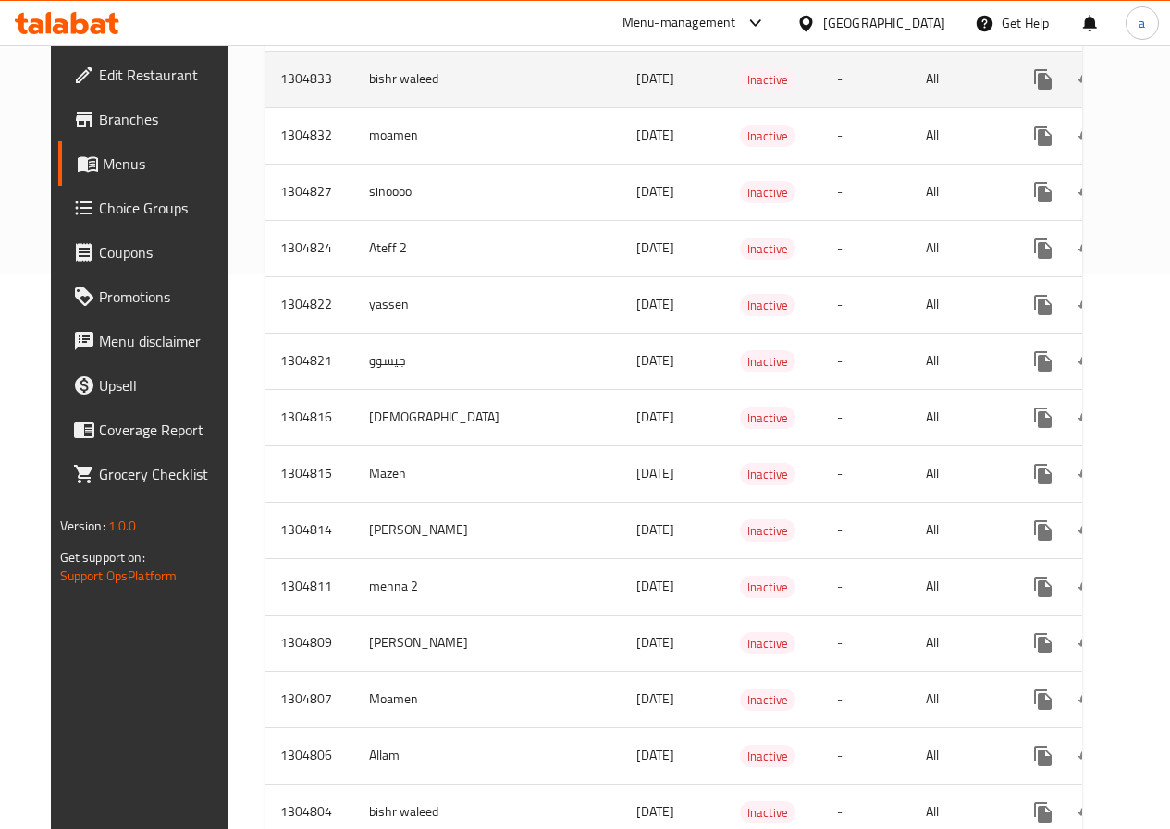
scroll to position [647, 0]
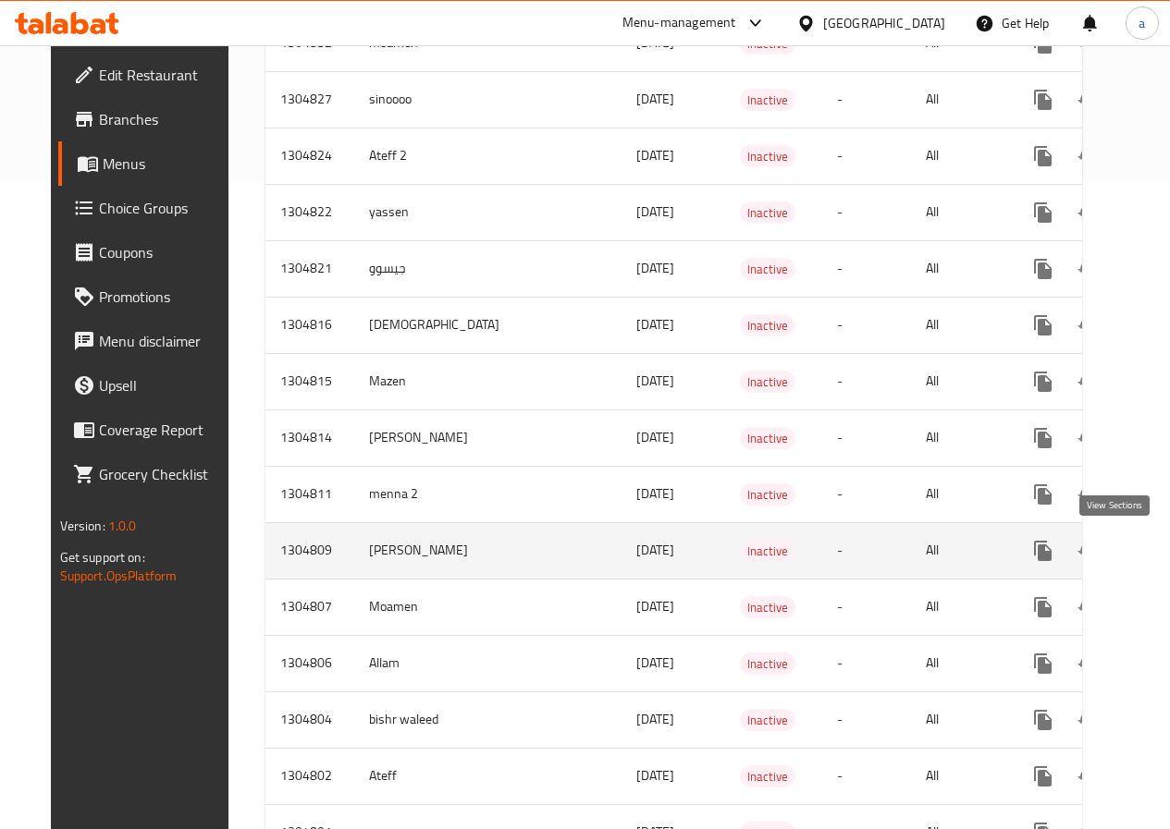
click at [1154, 539] on link "enhanced table" at bounding box center [1176, 551] width 44 height 44
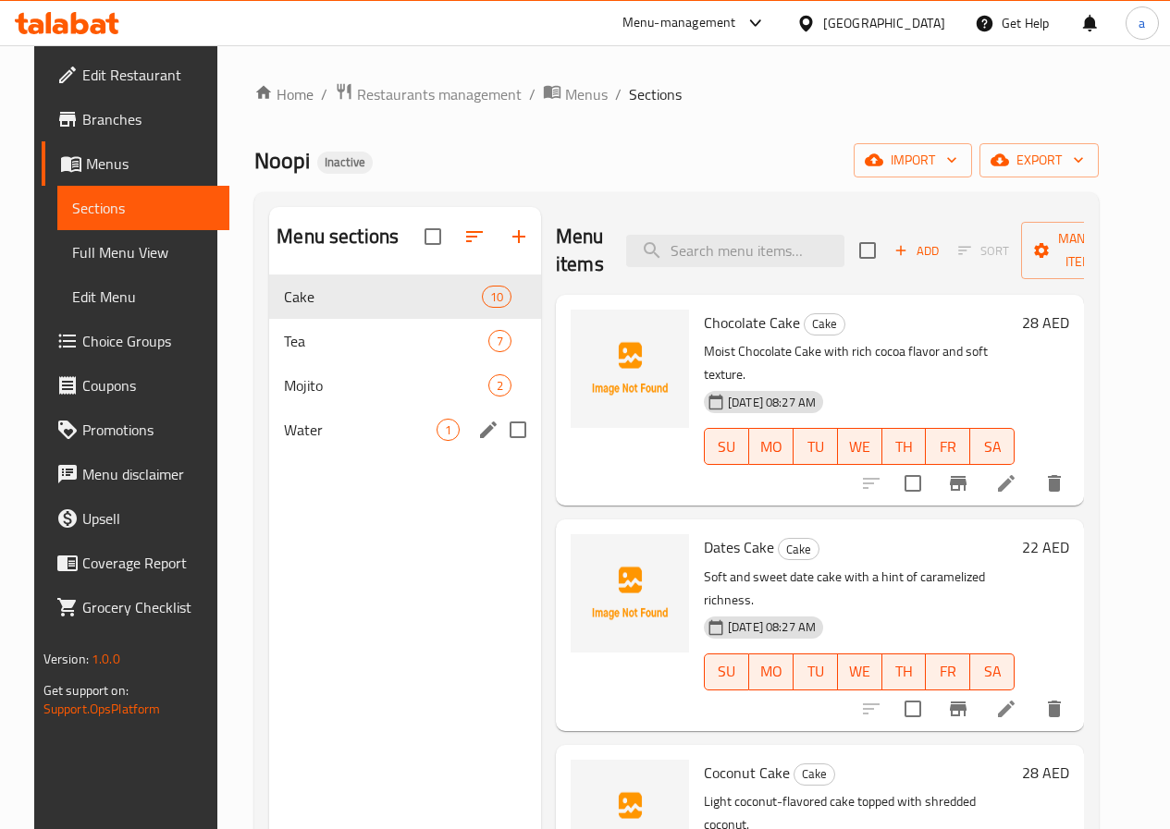
click at [329, 445] on div "Water 1" at bounding box center [405, 430] width 272 height 44
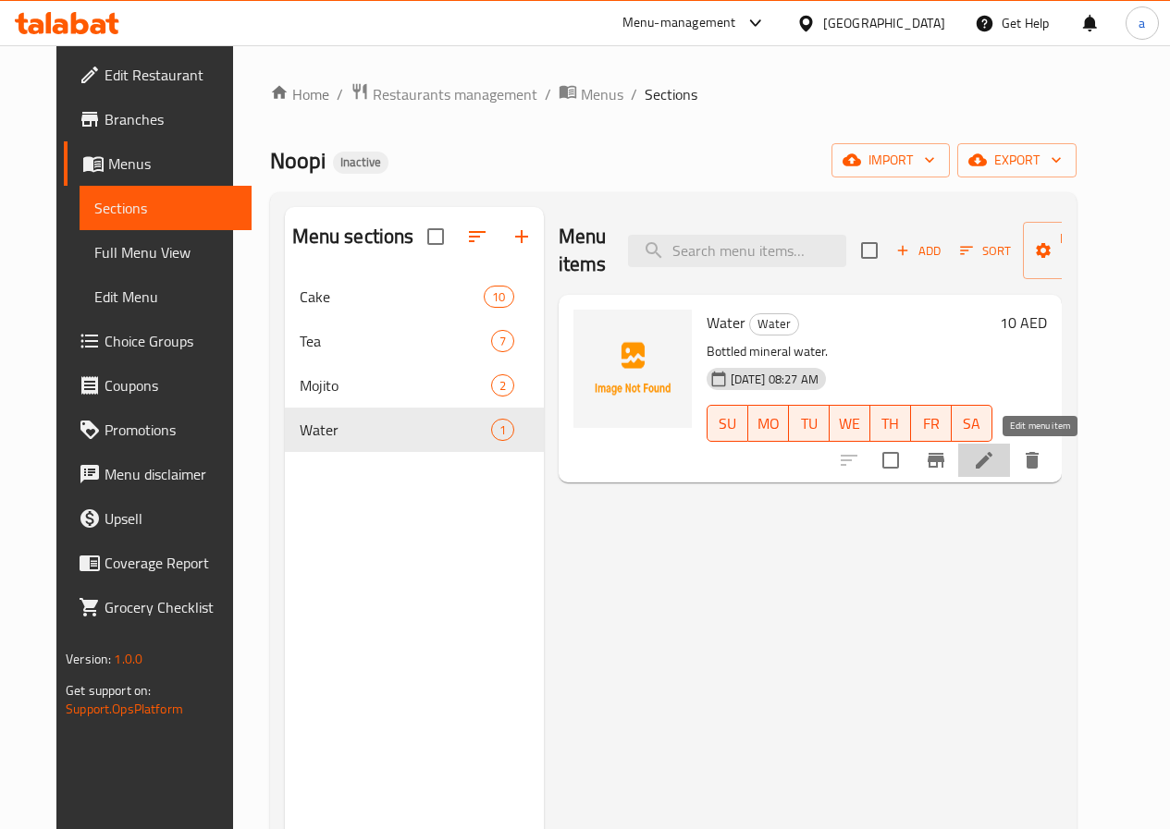
click at [992, 460] on icon at bounding box center [983, 460] width 17 height 17
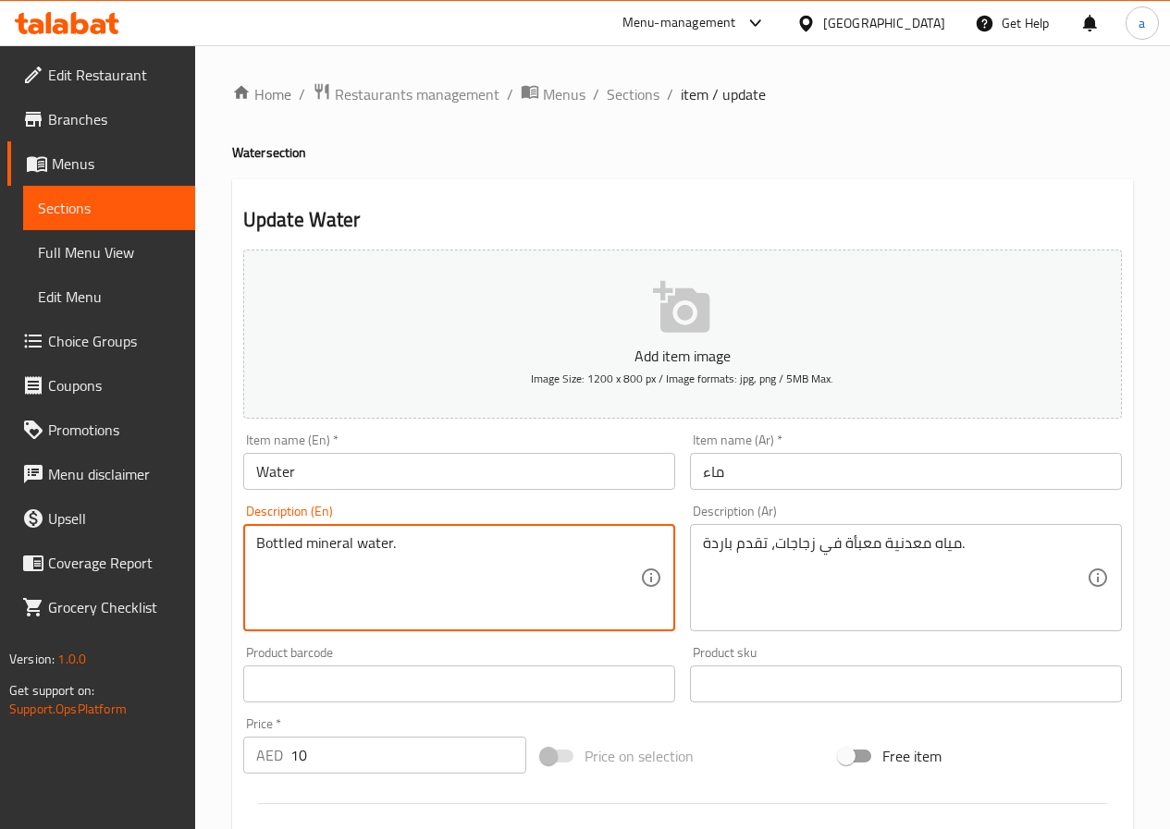
click at [500, 540] on textarea "Bottled mineral water." at bounding box center [448, 578] width 384 height 88
paste textarea ", served cold"
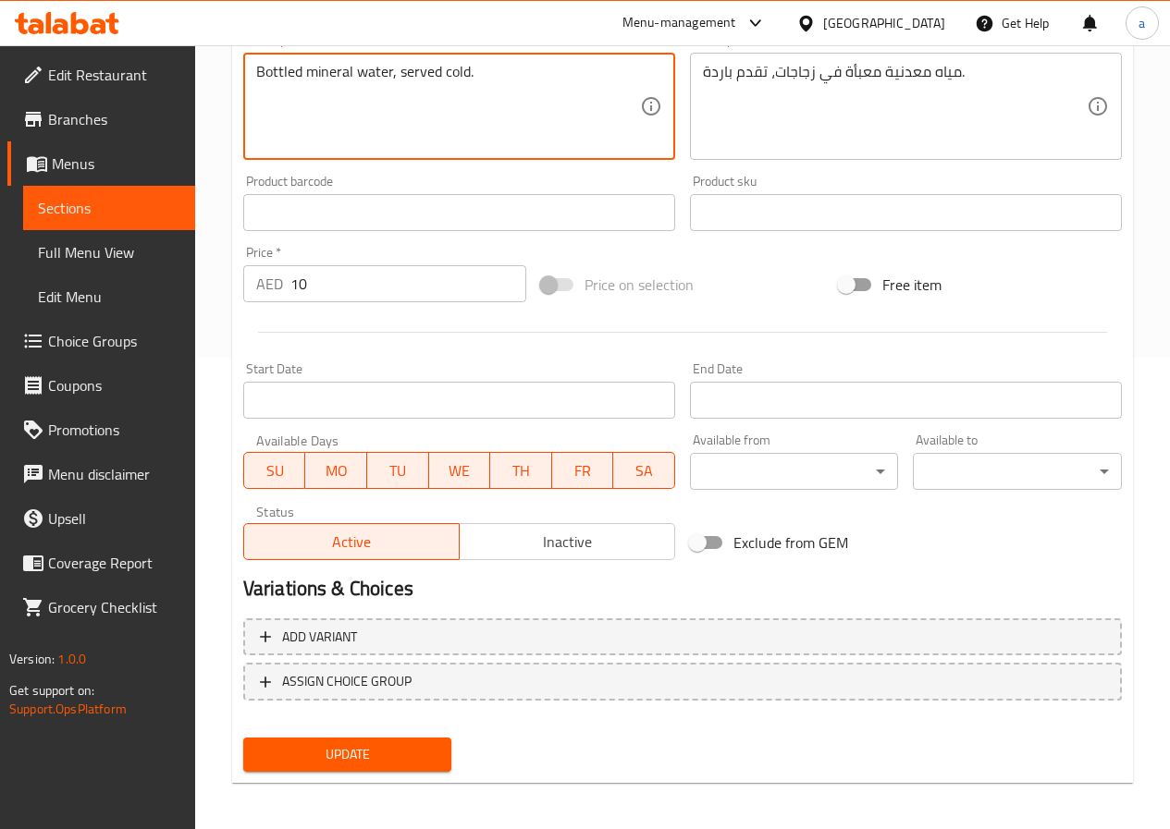
scroll to position [477, 0]
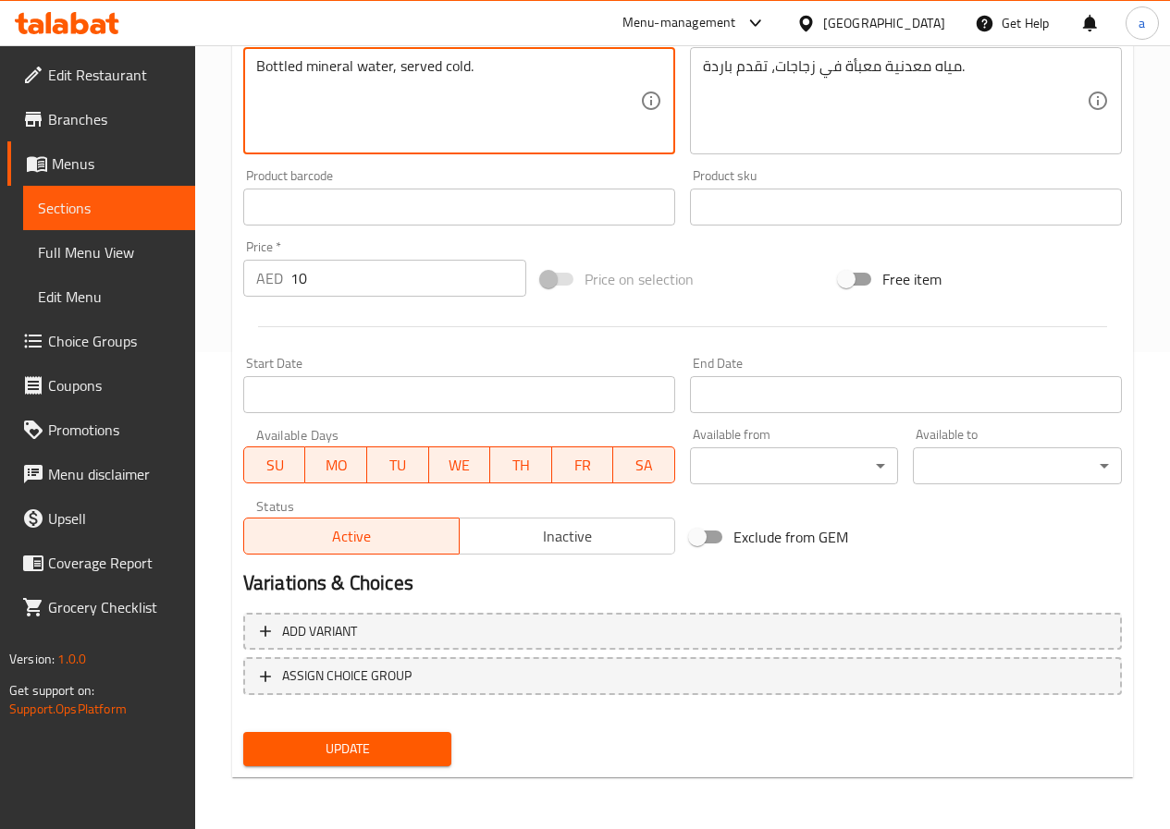
type textarea "Bottled mineral water, served cold."
click at [411, 738] on span "Update" at bounding box center [347, 749] width 179 height 23
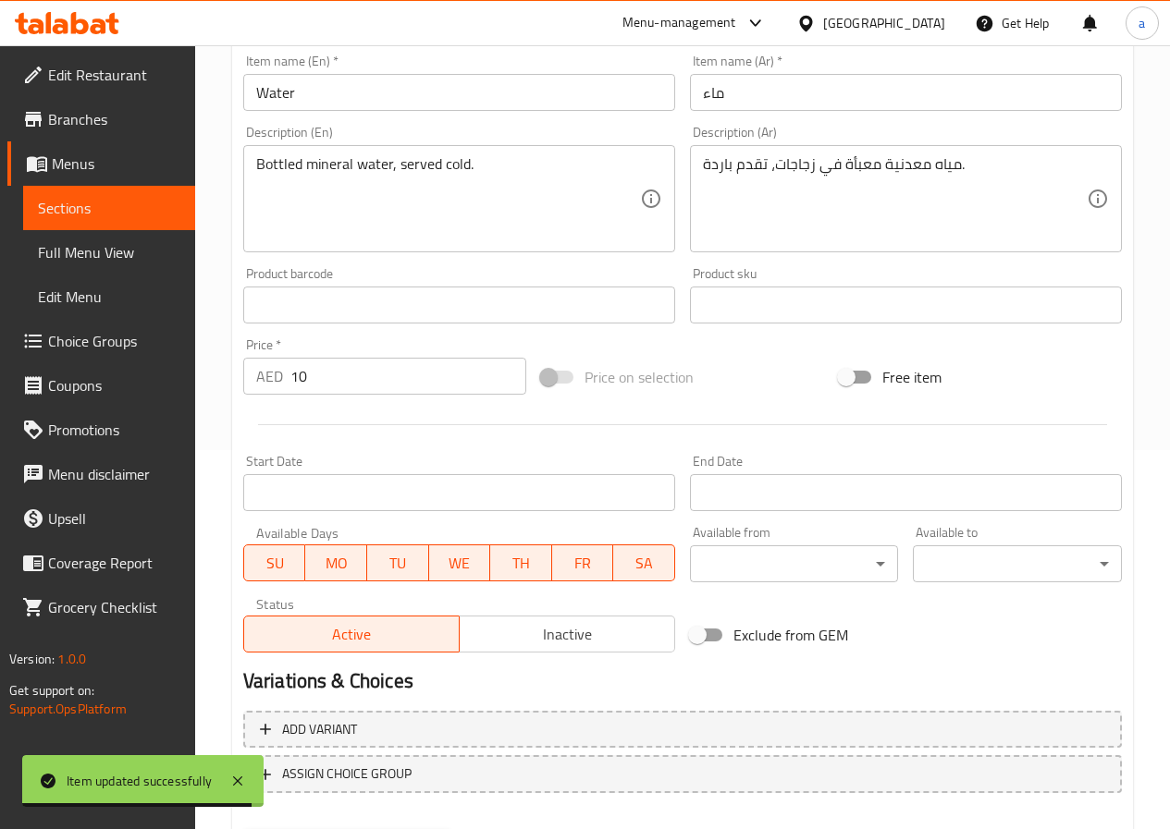
scroll to position [200, 0]
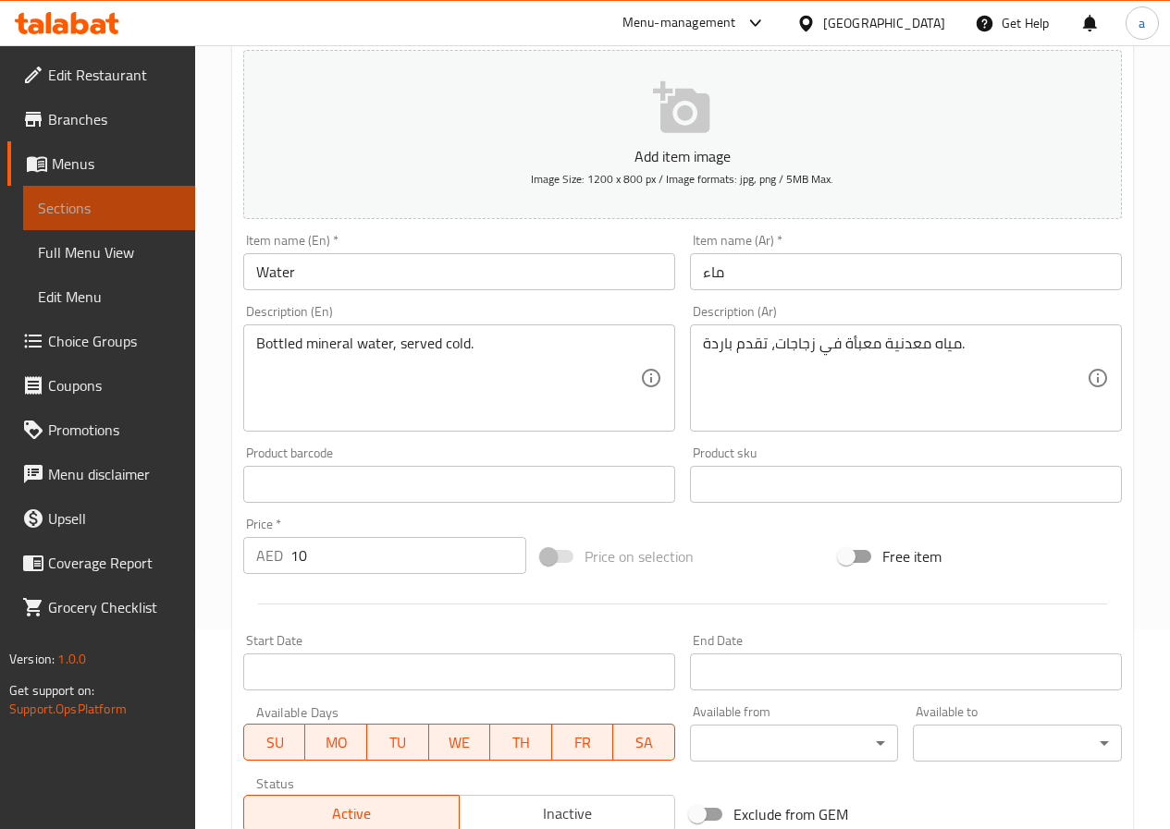
click at [166, 217] on span "Sections" at bounding box center [109, 208] width 142 height 22
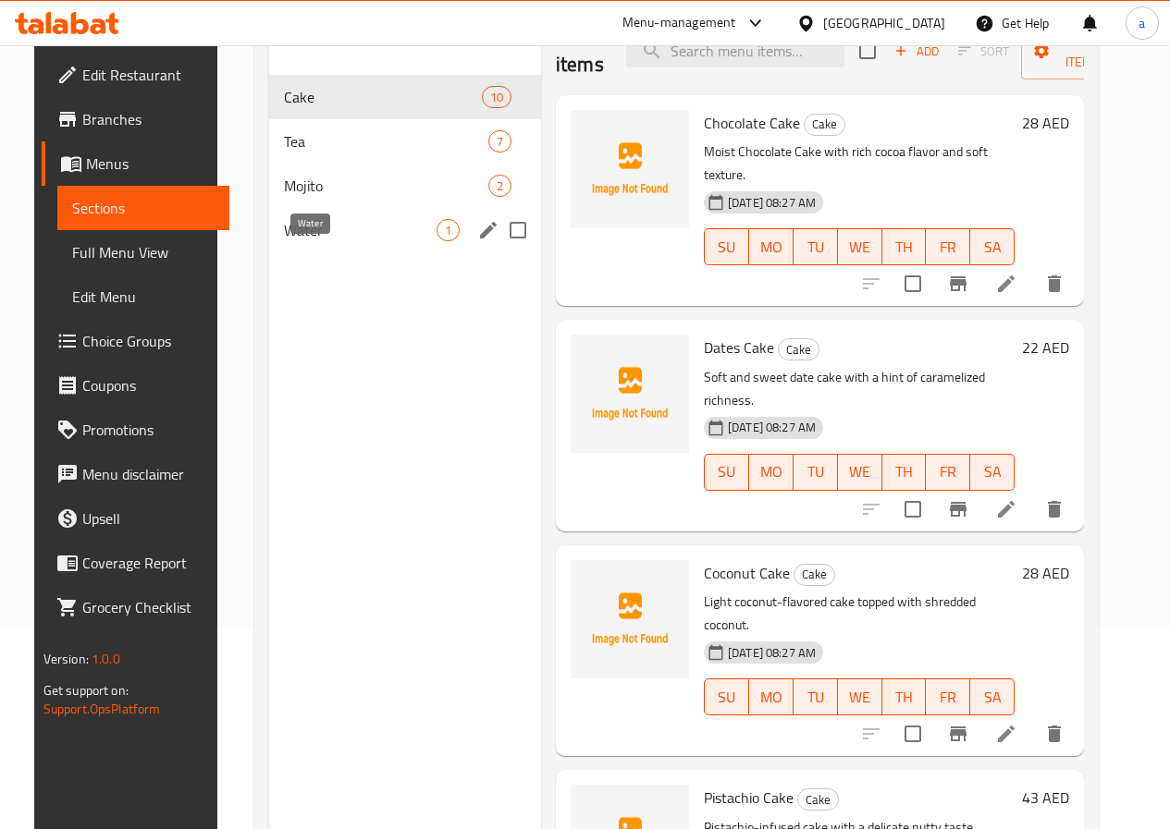
click at [328, 241] on span "Water" at bounding box center [360, 230] width 153 height 22
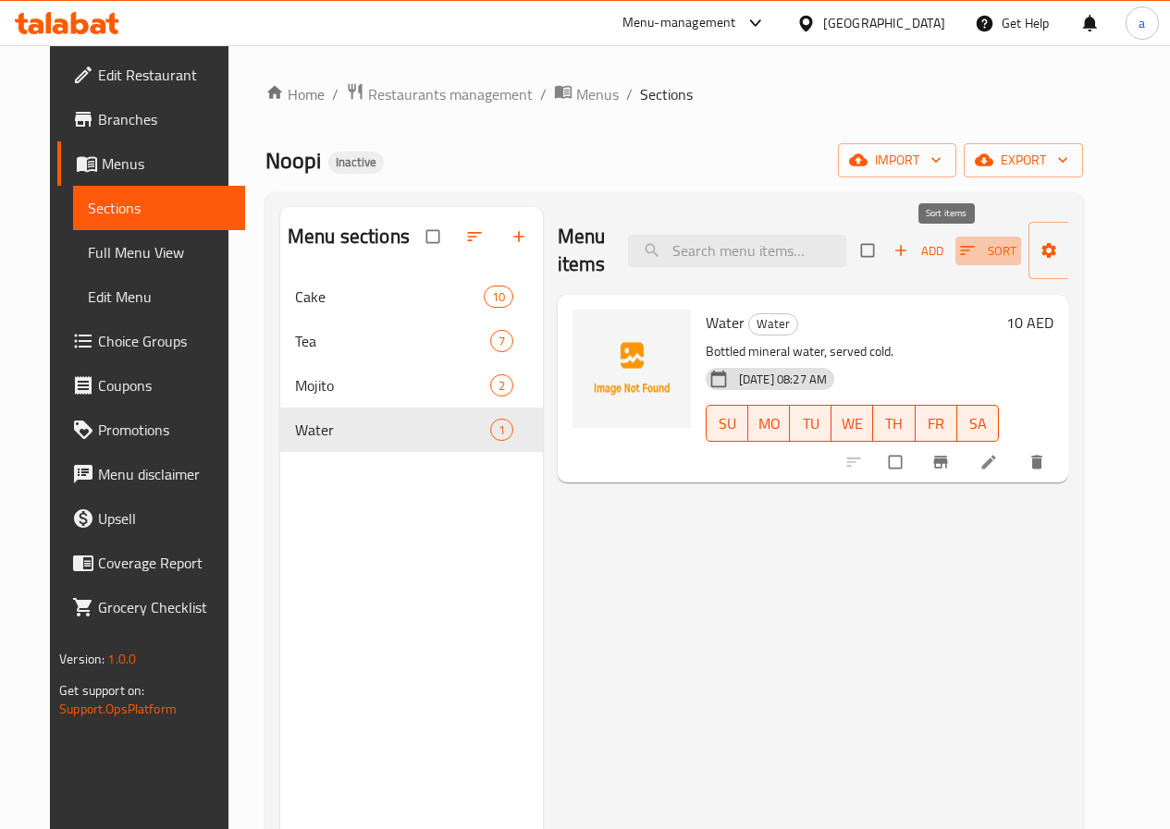
click at [960, 251] on span "Sort" at bounding box center [988, 250] width 56 height 21
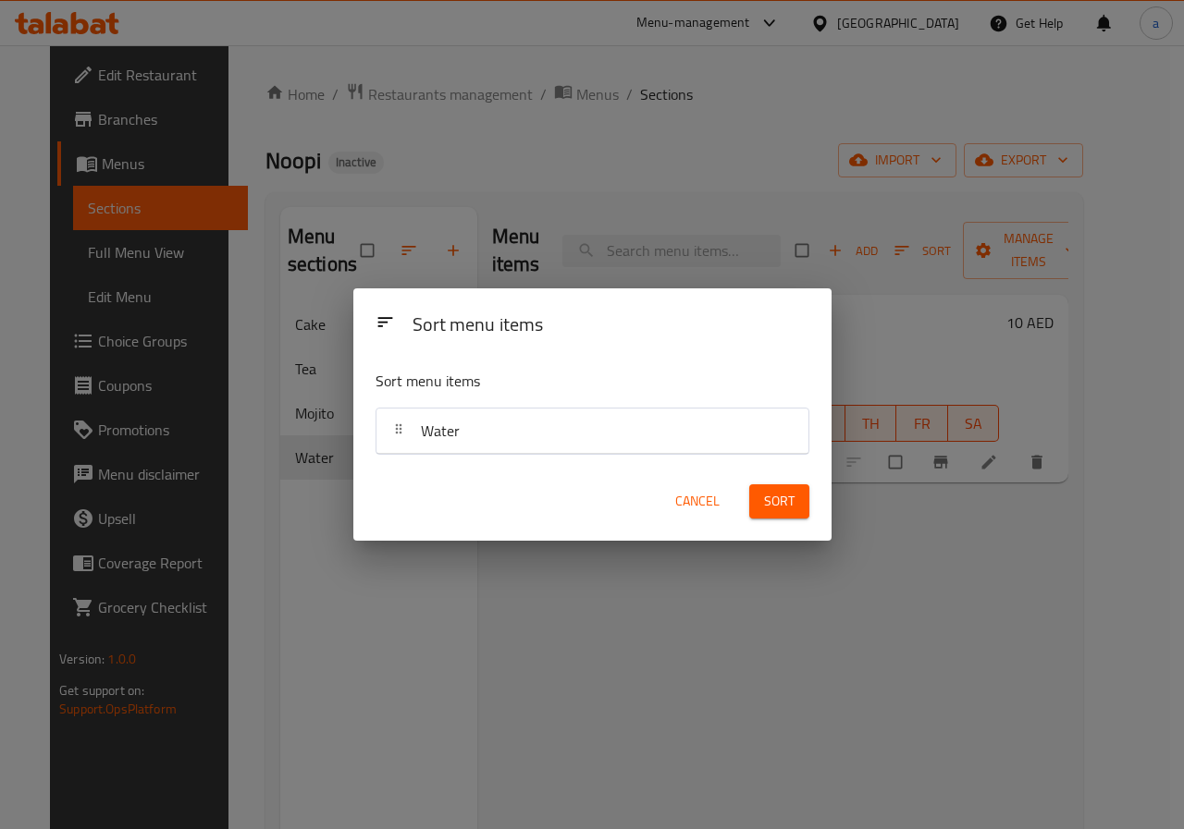
click at [938, 251] on div "Sort menu items Sort menu items Water Cancel Sort" at bounding box center [592, 414] width 1184 height 829
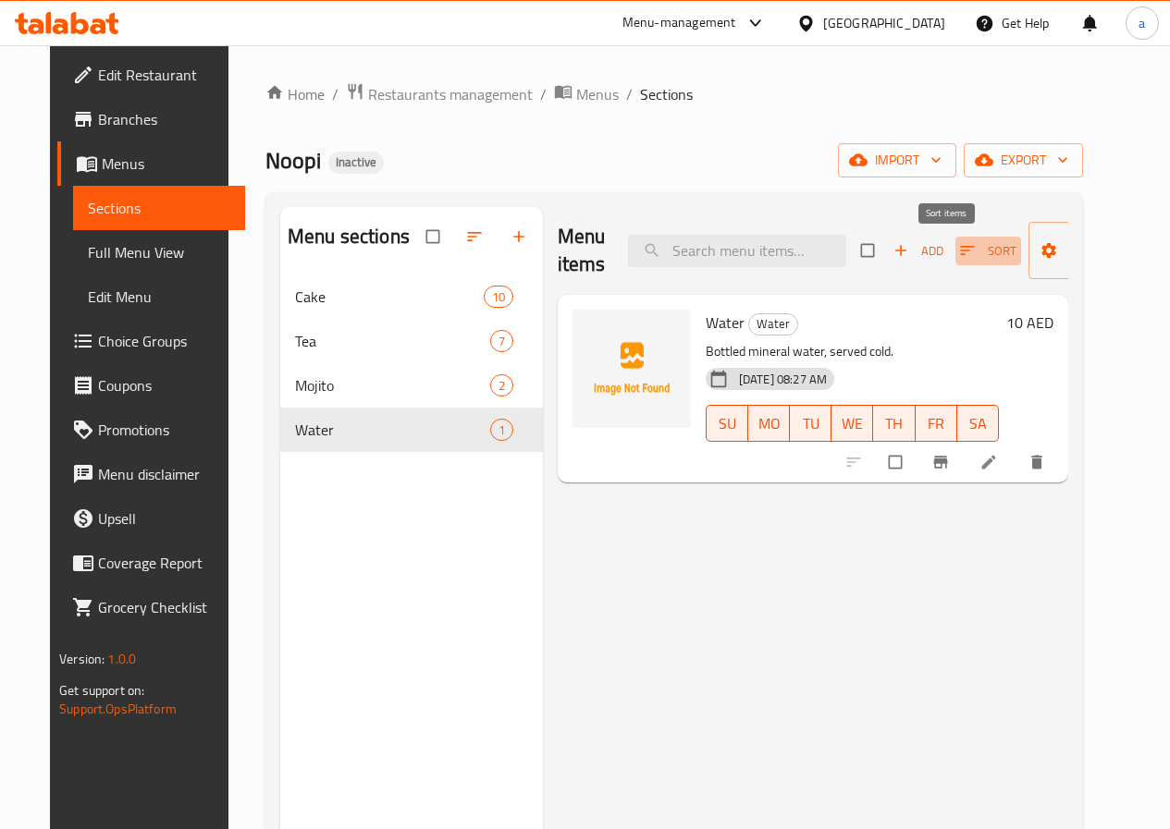
click at [958, 253] on span "button" at bounding box center [969, 250] width 22 height 18
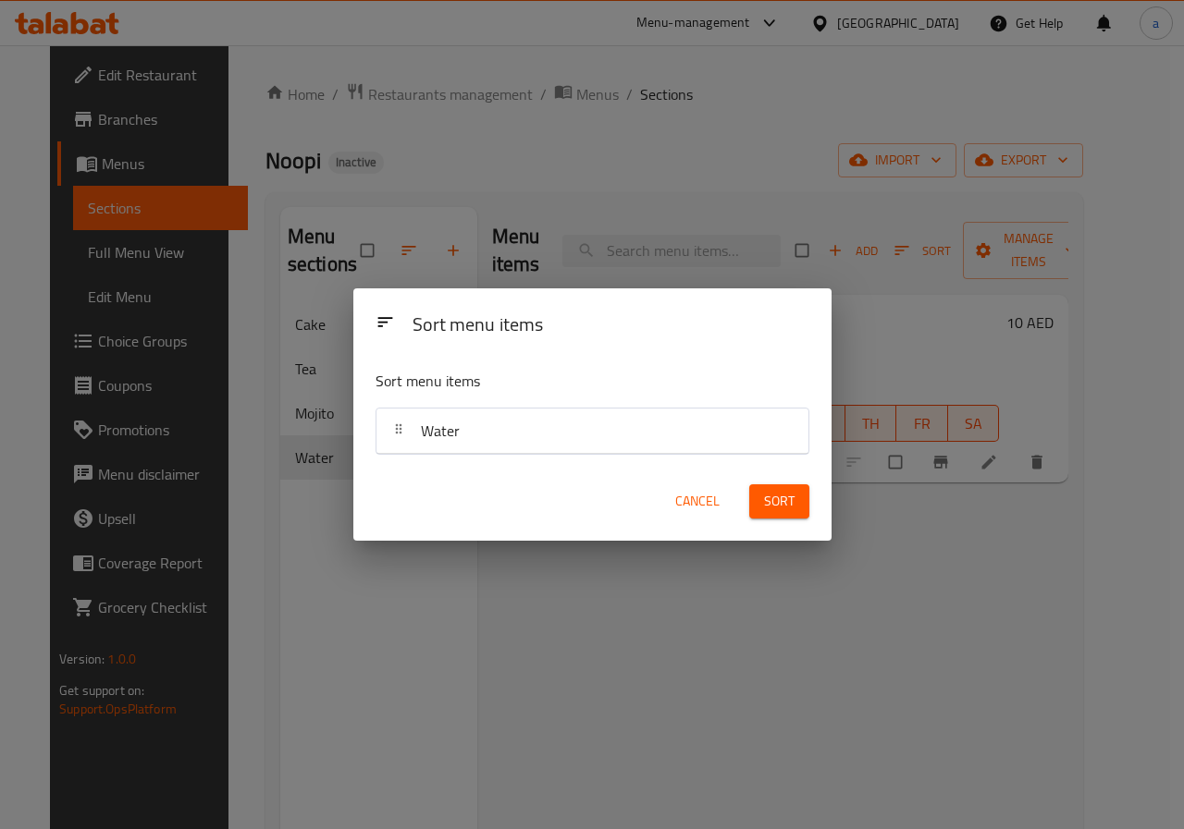
click at [606, 422] on div "Water" at bounding box center [592, 431] width 417 height 44
click at [806, 212] on div "Sort menu items Sort menu items Water Cancel Sort" at bounding box center [592, 414] width 1184 height 829
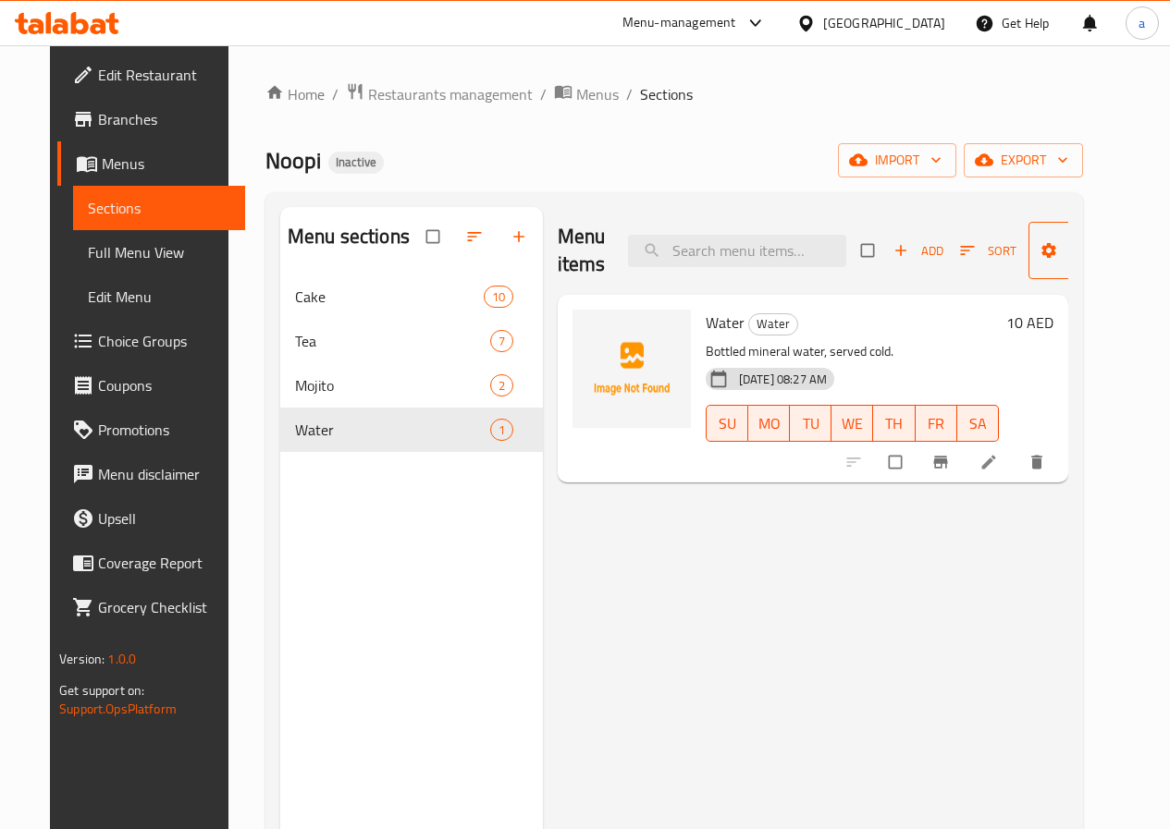
click at [1043, 252] on span "Manage items" at bounding box center [1094, 250] width 102 height 46
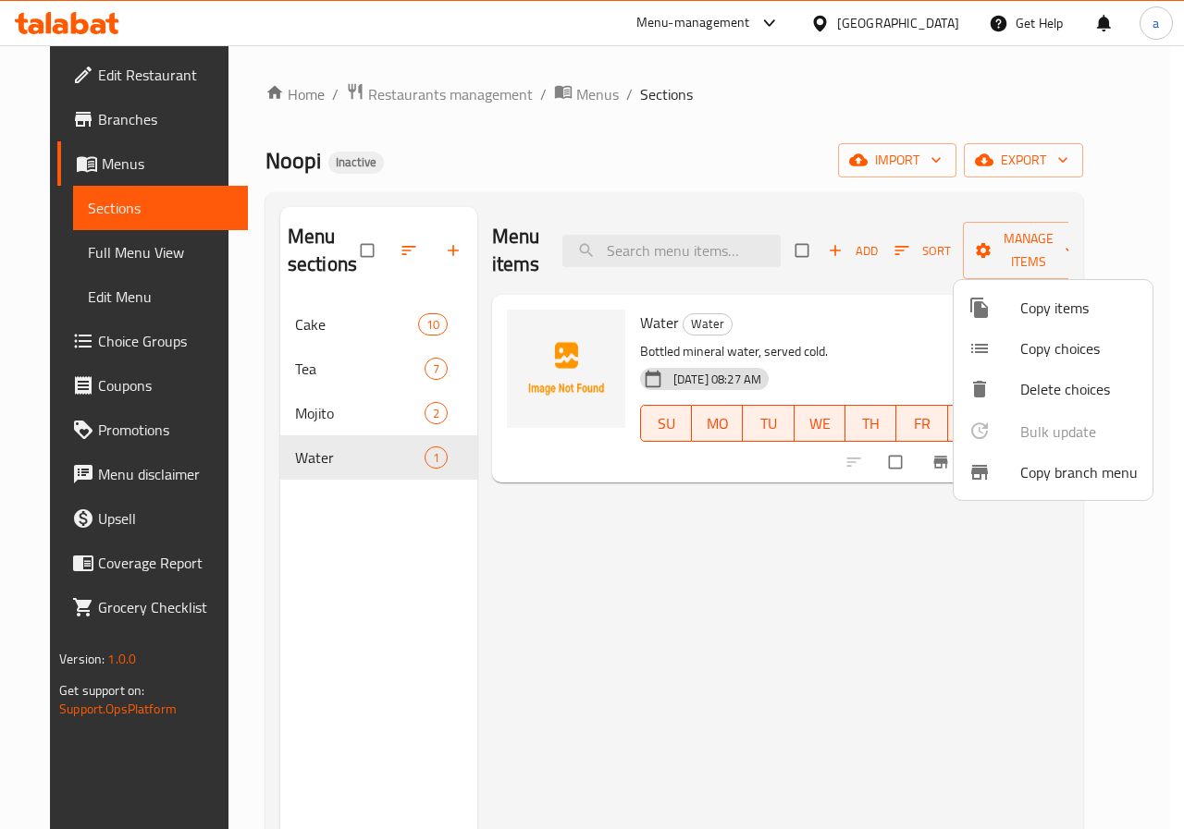
click at [1021, 253] on div at bounding box center [592, 414] width 1184 height 829
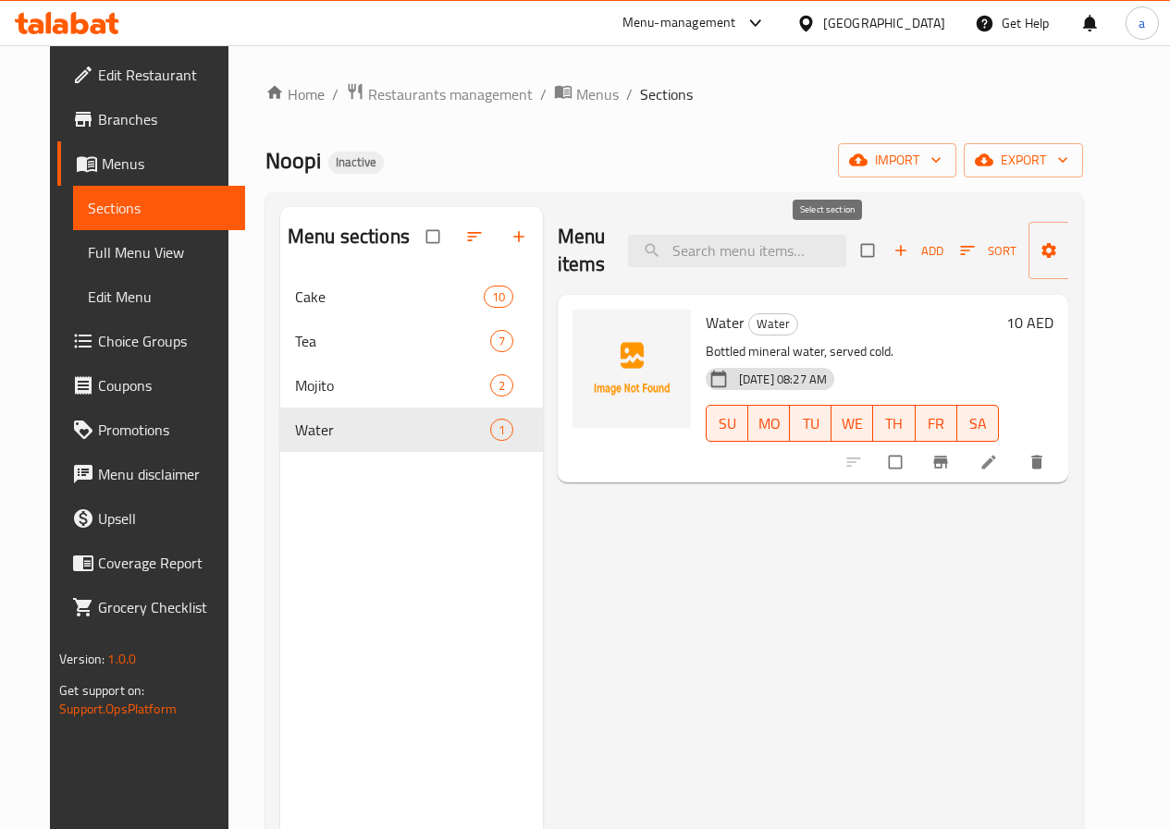
click at [850, 258] on input "checkbox" at bounding box center [869, 250] width 39 height 35
checkbox input "true"
click at [850, 258] on input "checkbox" at bounding box center [869, 250] width 39 height 35
checkbox input "false"
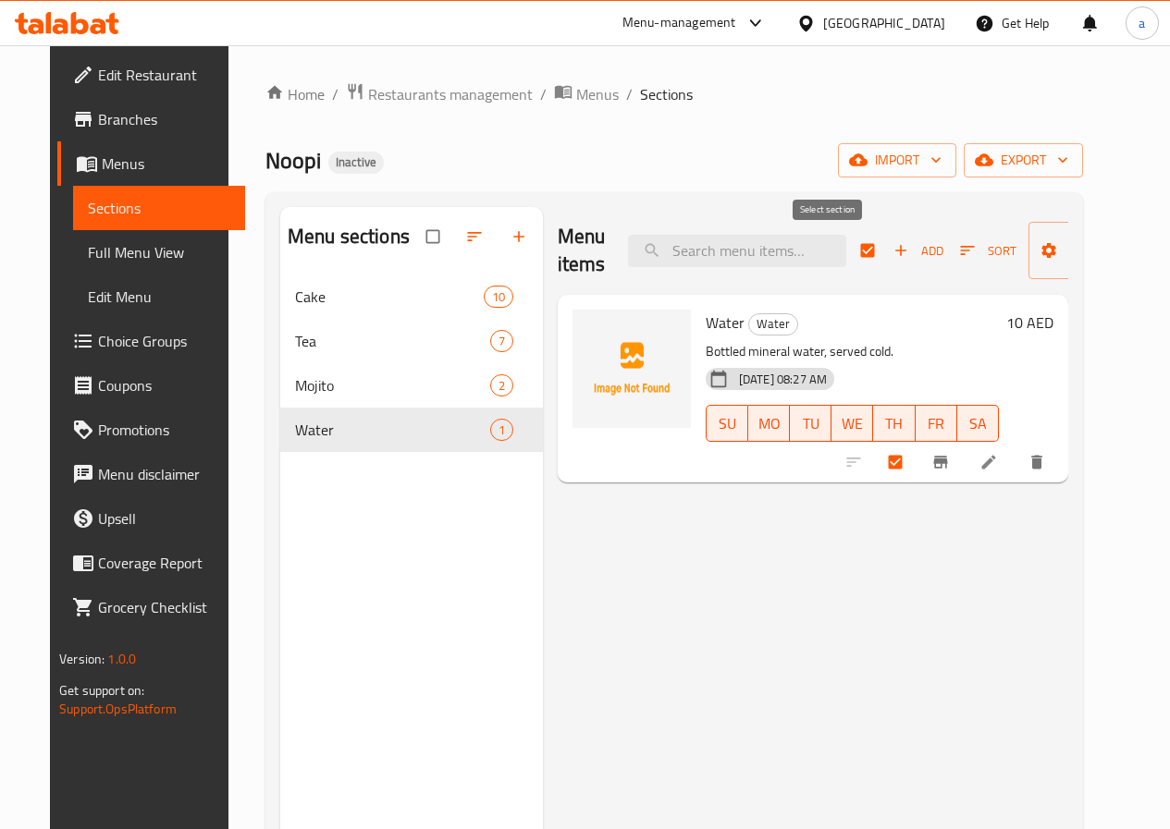
checkbox input "false"
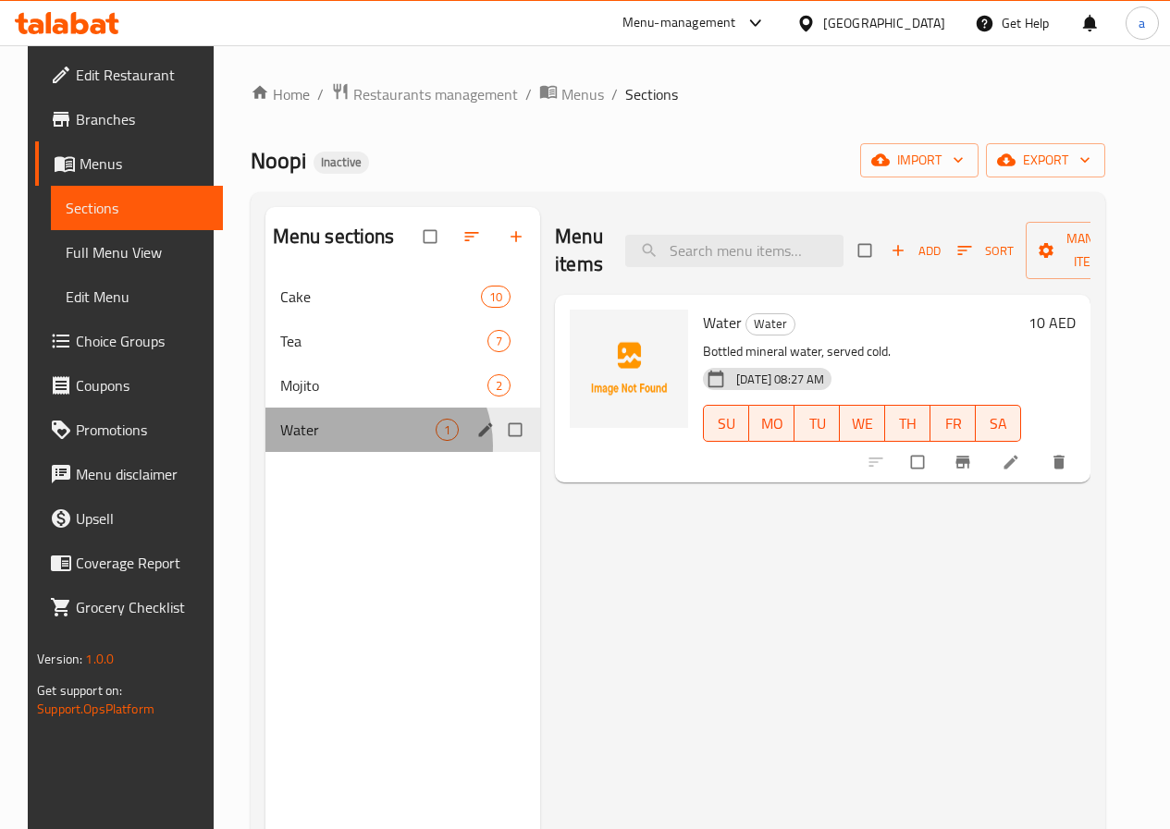
click at [357, 452] on div "Water 1" at bounding box center [403, 430] width 276 height 44
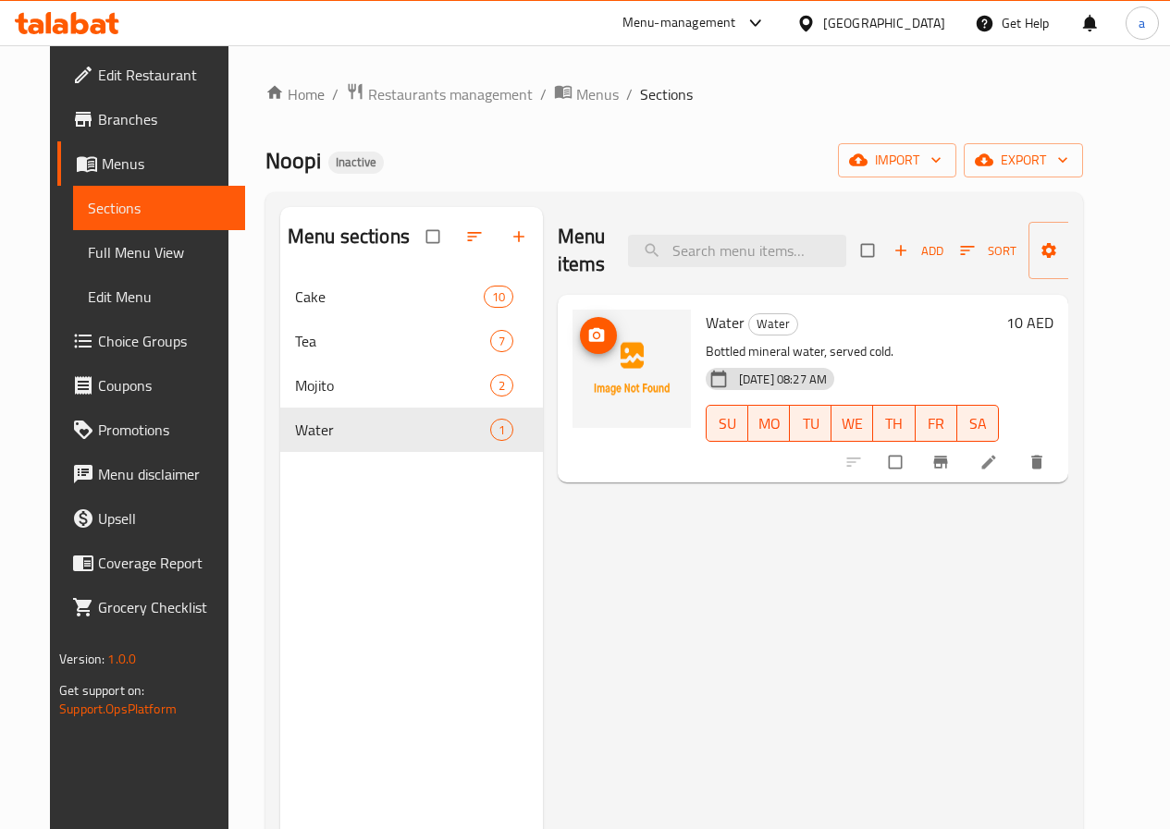
click at [572, 387] on img at bounding box center [631, 369] width 118 height 118
click at [950, 460] on icon "Branch-specific-item" at bounding box center [940, 462] width 18 height 18
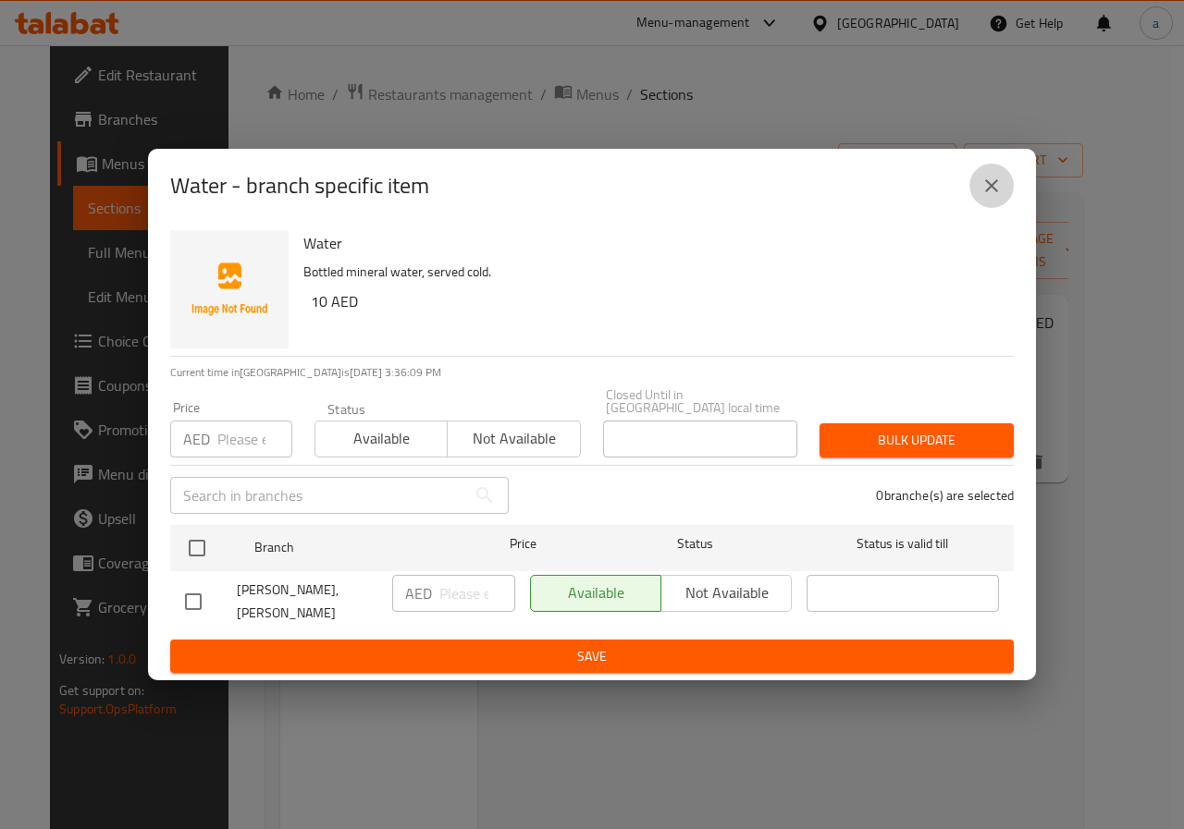
click at [999, 186] on icon "close" at bounding box center [991, 186] width 22 height 22
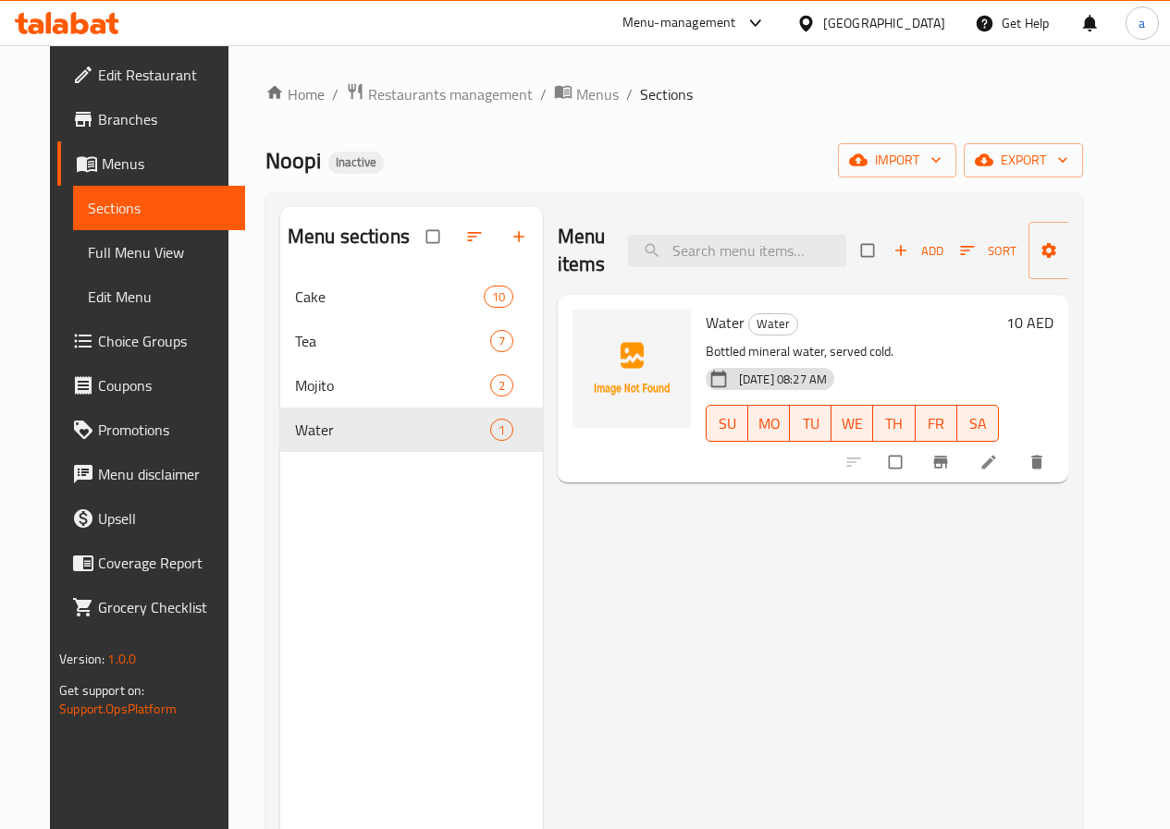
click at [705, 324] on span "Water" at bounding box center [724, 323] width 39 height 28
click at [1053, 317] on h6 "10 AED" at bounding box center [1029, 323] width 47 height 26
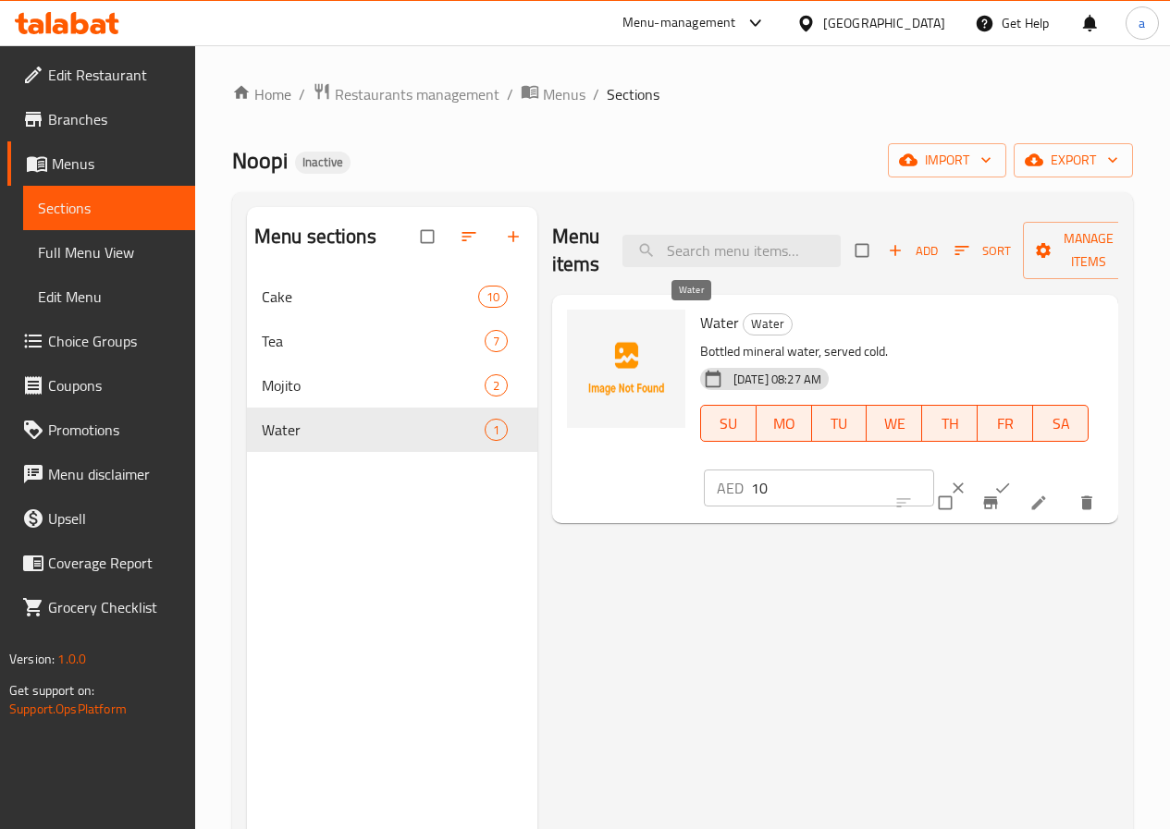
click at [743, 323] on span "Water" at bounding box center [767, 323] width 48 height 21
click at [131, 153] on span "Menus" at bounding box center [116, 164] width 129 height 22
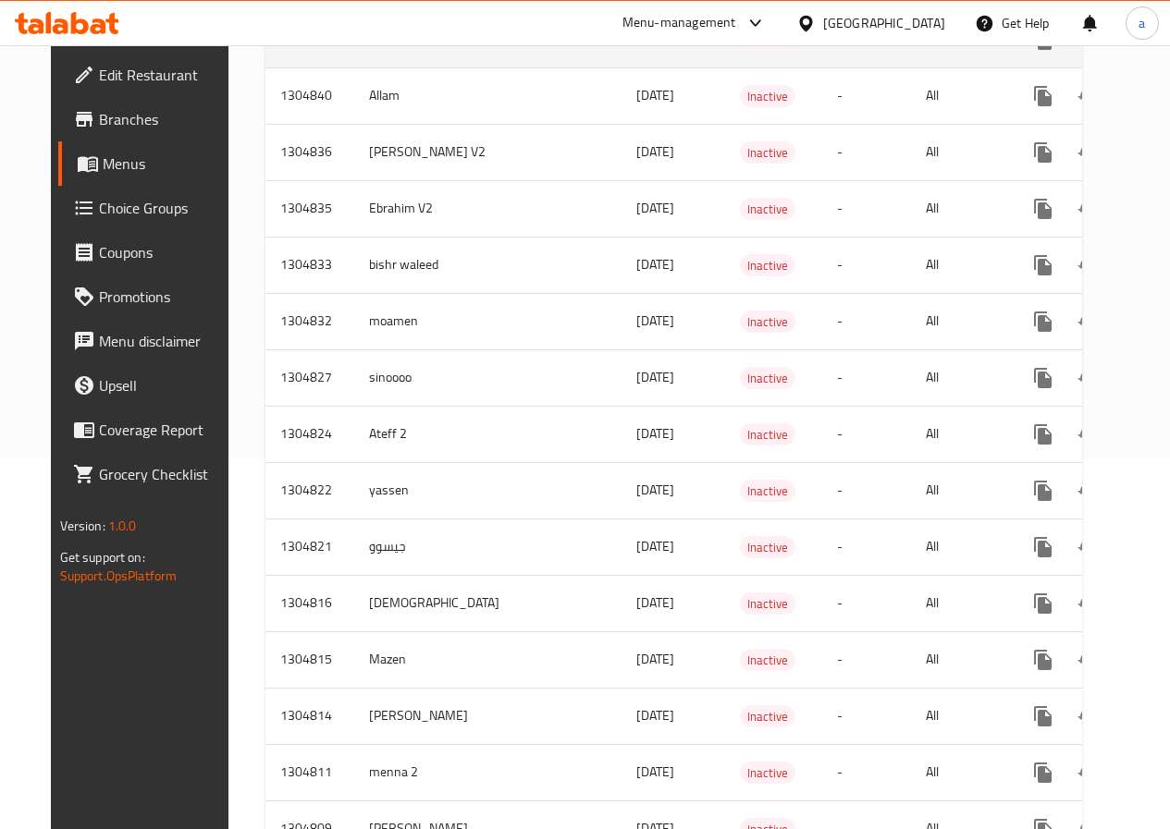
scroll to position [555, 0]
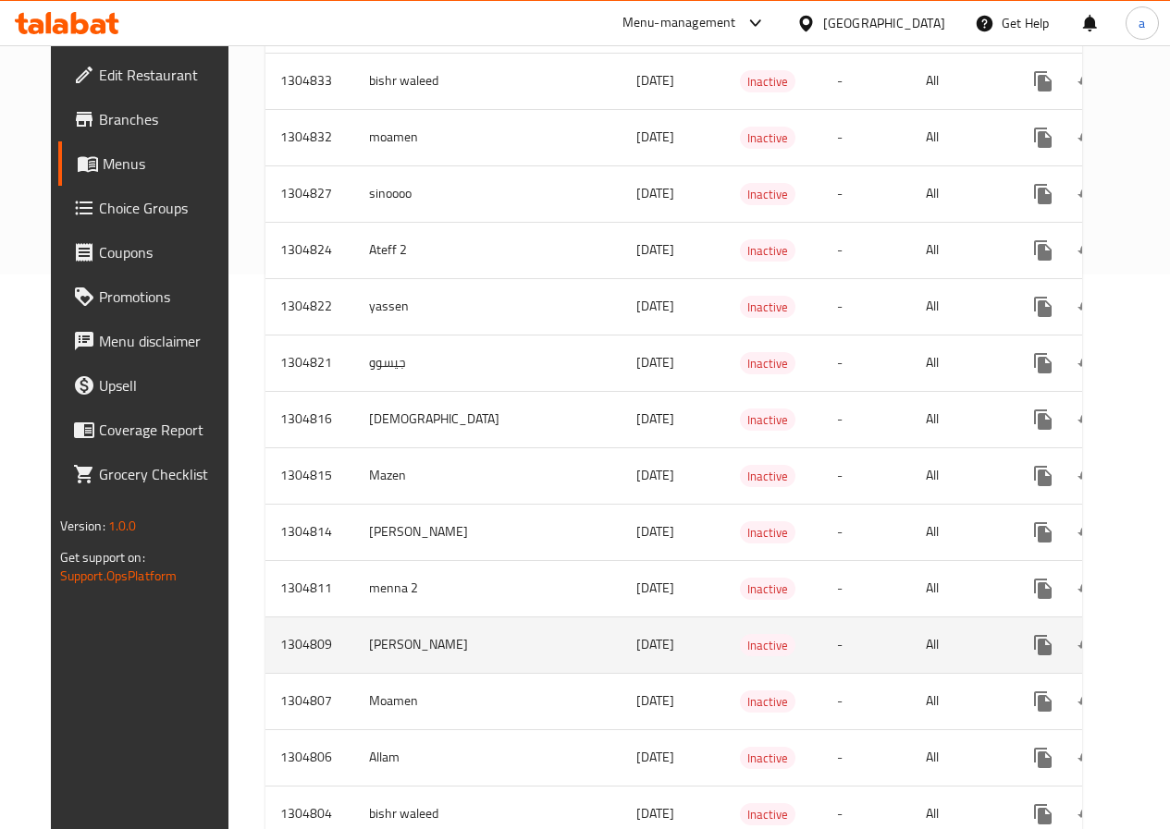
click at [406, 635] on td "[PERSON_NAME]" at bounding box center [437, 645] width 167 height 56
click at [1165, 641] on icon "enhanced table" at bounding box center [1176, 645] width 22 height 22
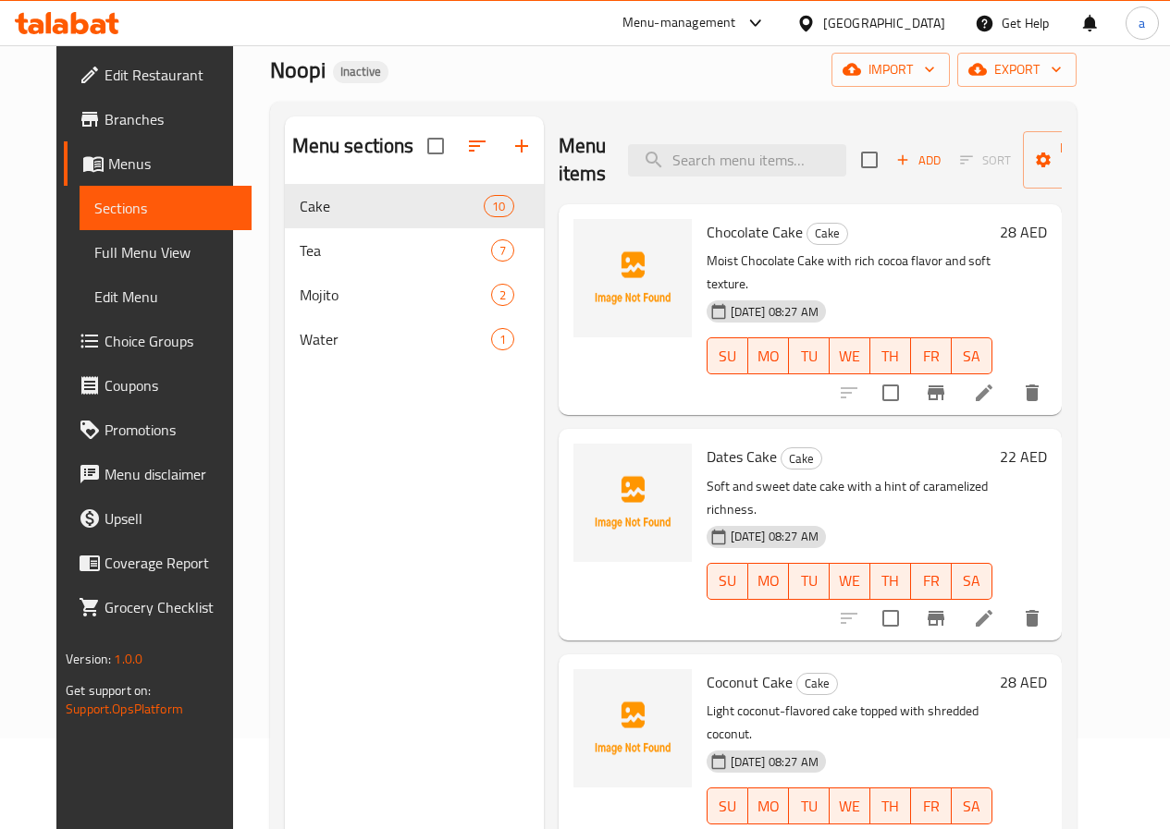
scroll to position [74, 0]
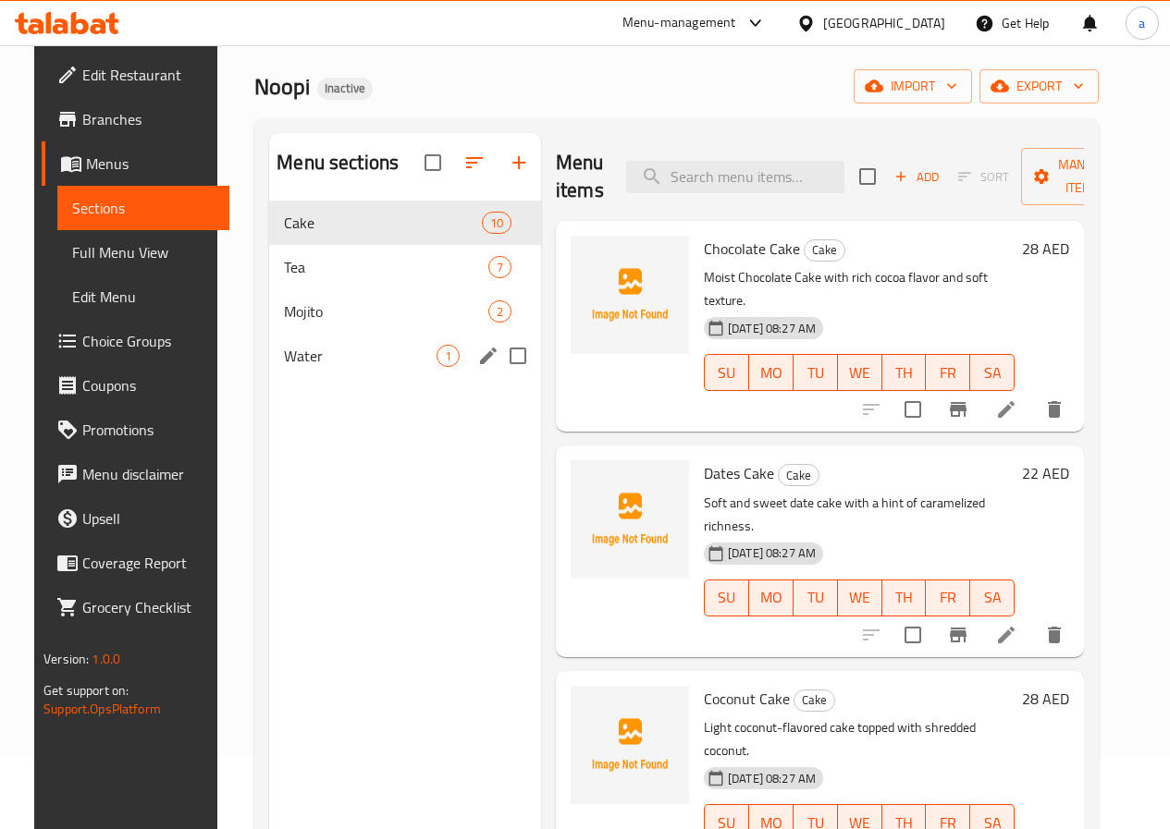
click at [477, 367] on icon "edit" at bounding box center [488, 356] width 22 height 22
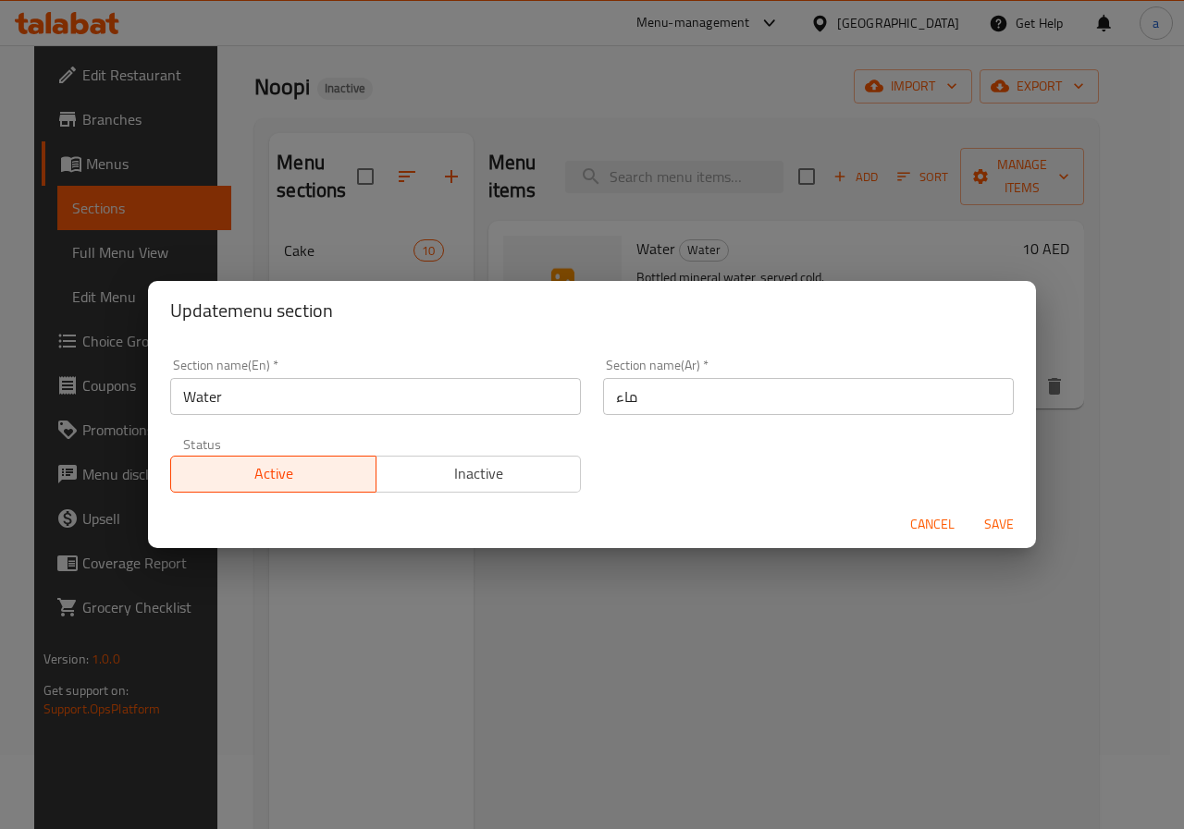
drag, startPoint x: 597, startPoint y: 632, endPoint x: 591, endPoint y: 623, distance: 11.3
click at [597, 633] on div "Update menu section Section name(En)   * Water Section name(En) * Section name(…" at bounding box center [592, 414] width 1184 height 829
click at [930, 521] on span "Cancel" at bounding box center [932, 524] width 44 height 23
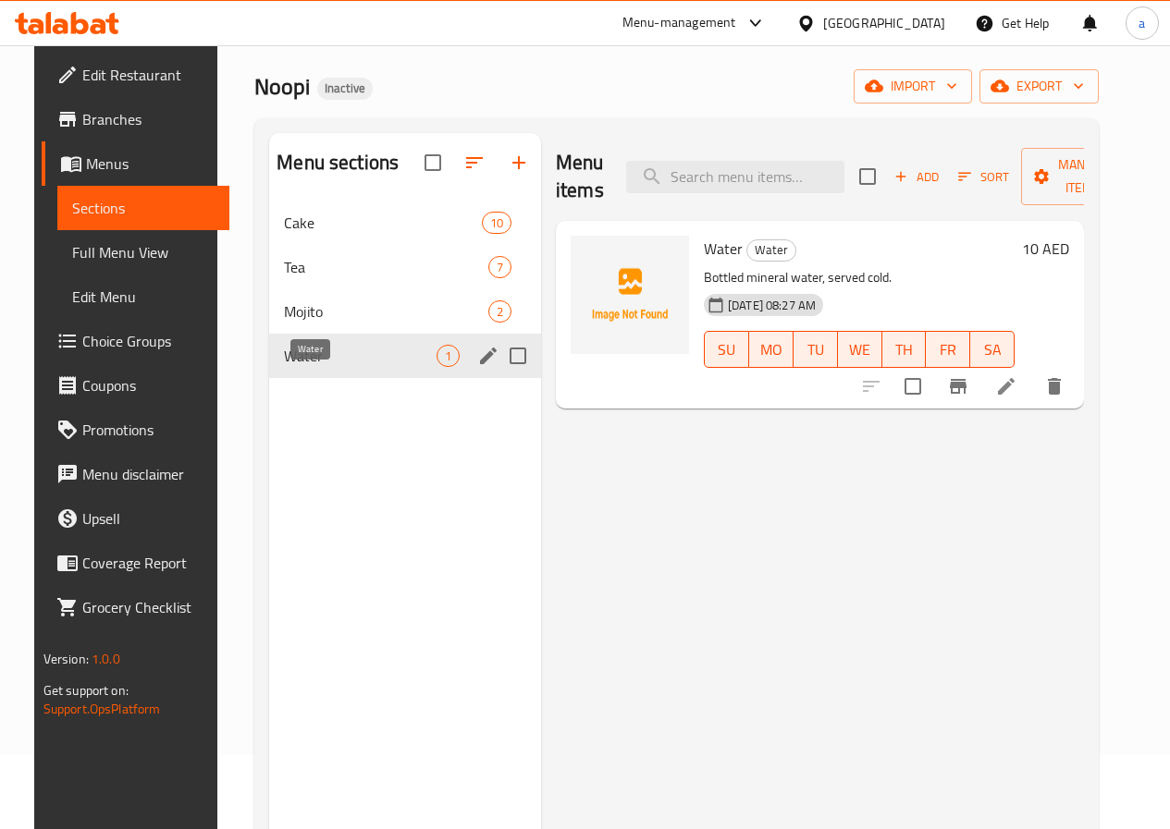
click at [303, 367] on span "Water" at bounding box center [360, 356] width 153 height 22
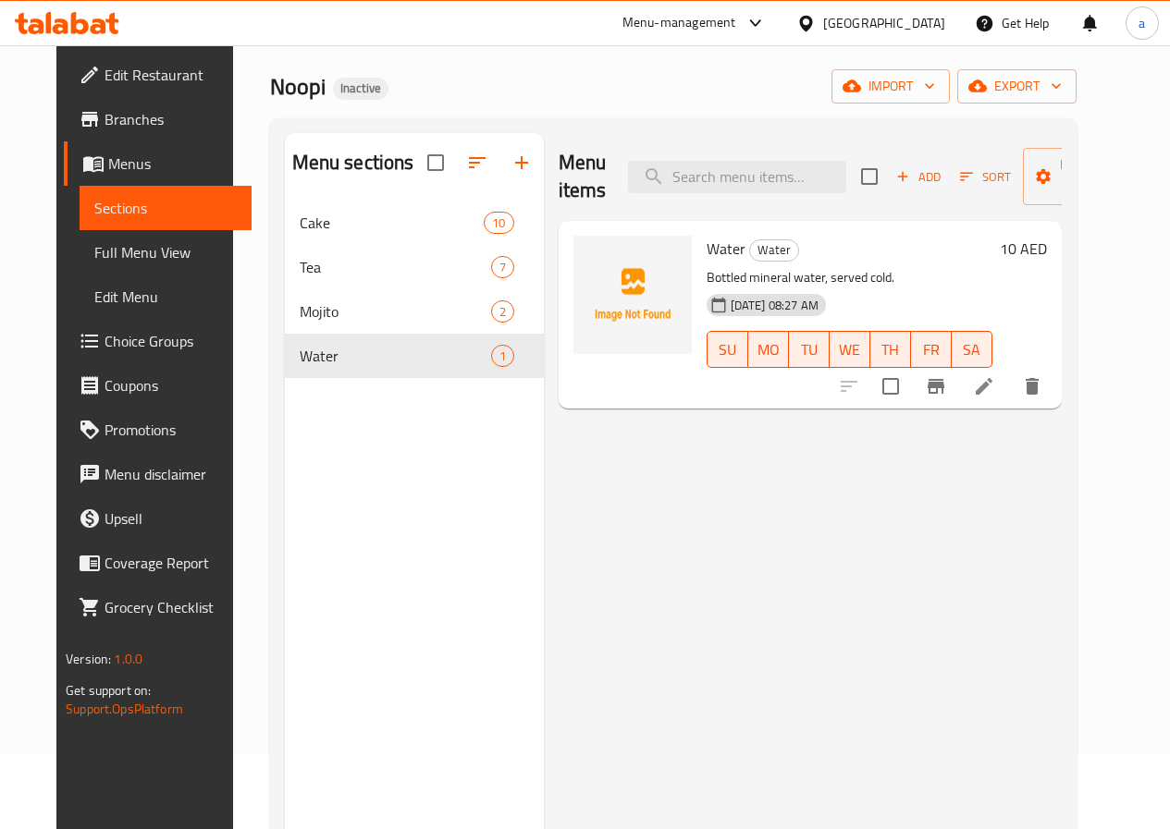
click at [1010, 400] on li at bounding box center [984, 386] width 52 height 33
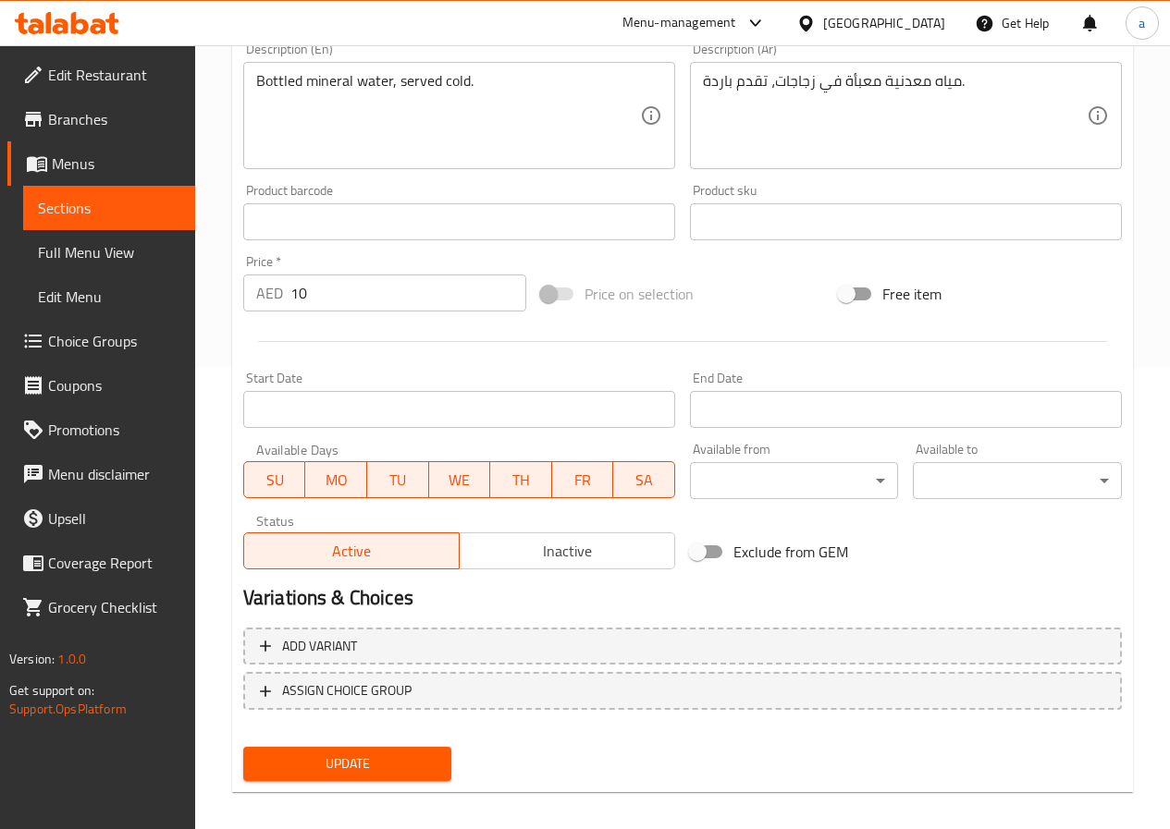
scroll to position [477, 0]
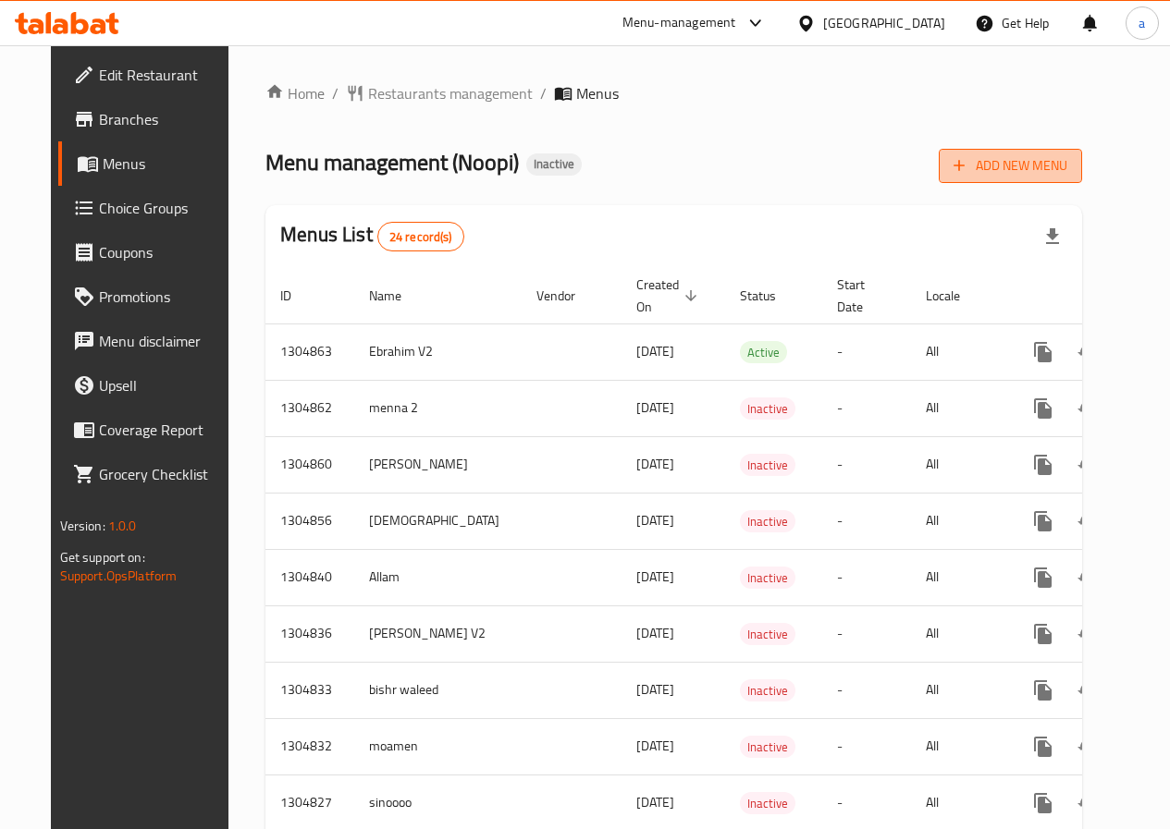
click at [1042, 172] on span "Add New Menu" at bounding box center [1010, 165] width 114 height 23
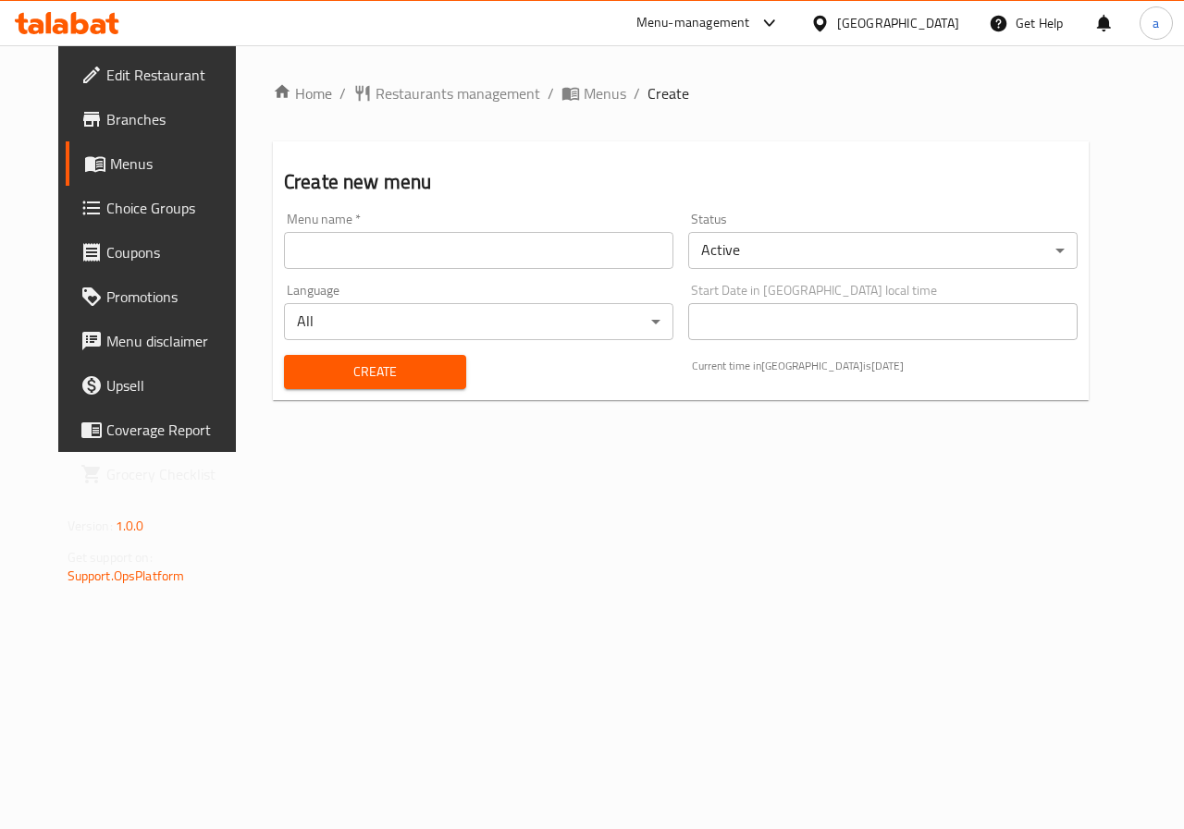
click at [555, 236] on input "text" at bounding box center [478, 250] width 389 height 37
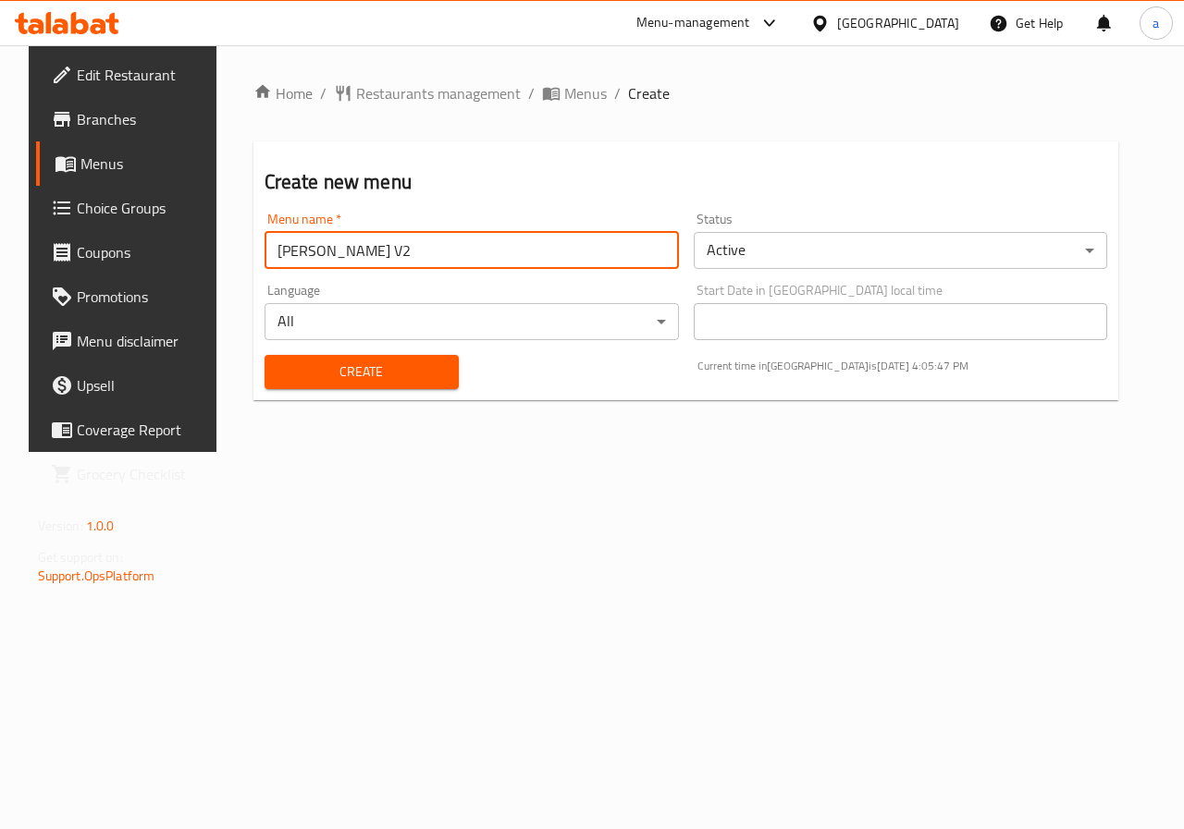
click at [407, 261] on input "[PERSON_NAME] V2" at bounding box center [471, 250] width 414 height 37
type input "[PERSON_NAME] V3"
click at [416, 376] on span "Create" at bounding box center [361, 372] width 165 height 23
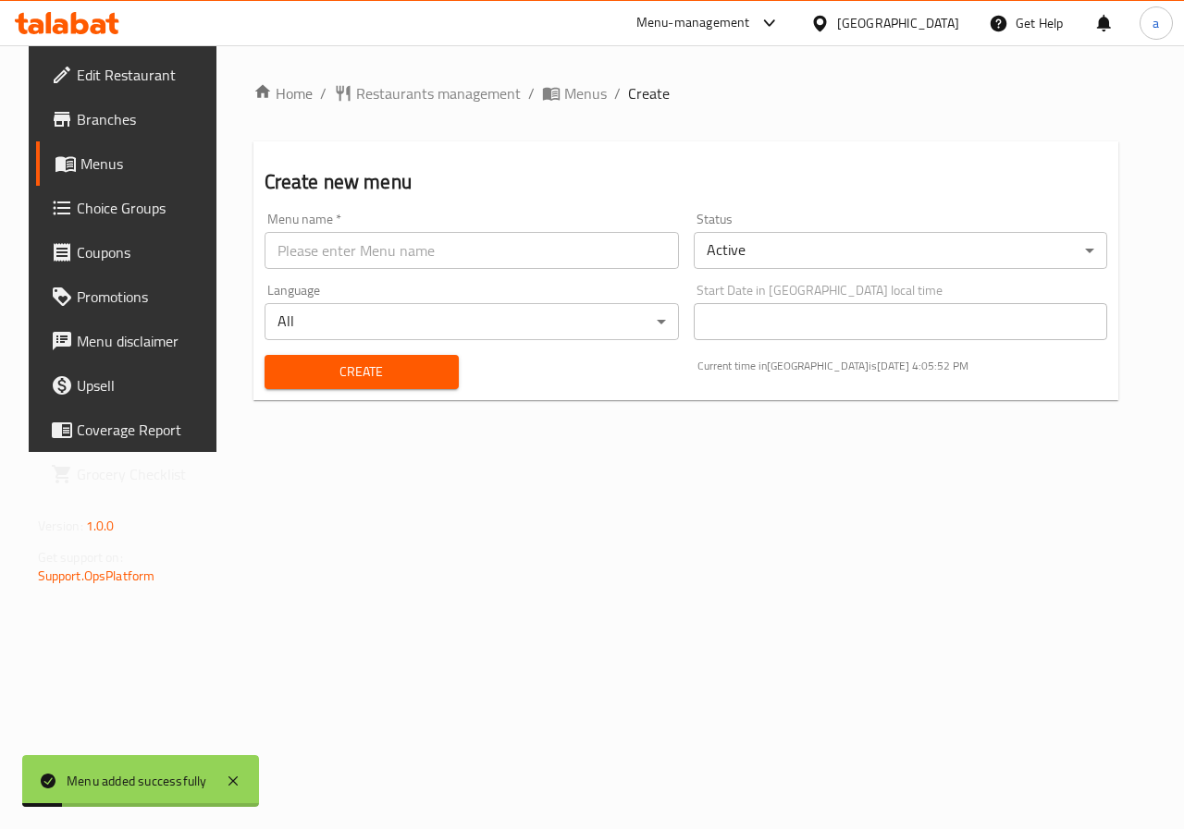
click at [100, 154] on span "Menus" at bounding box center [145, 164] width 131 height 22
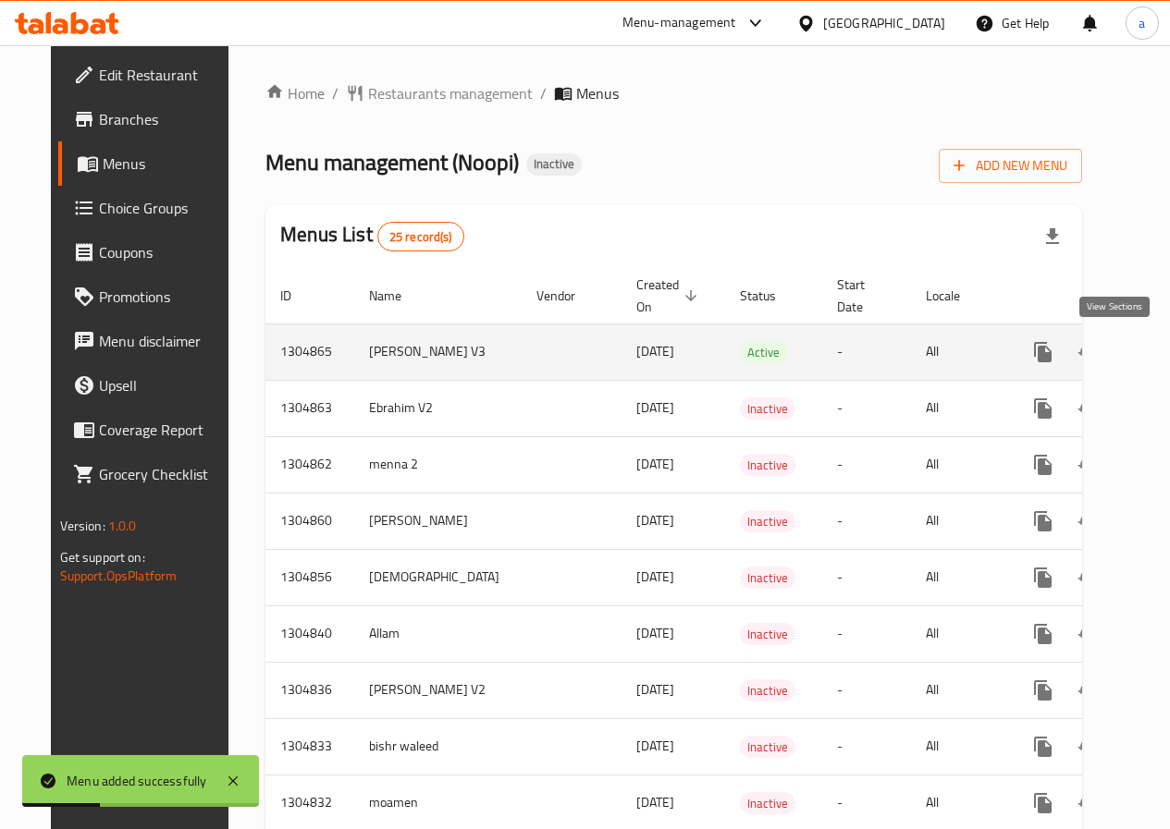
click at [1165, 354] on icon "enhanced table" at bounding box center [1176, 352] width 22 height 22
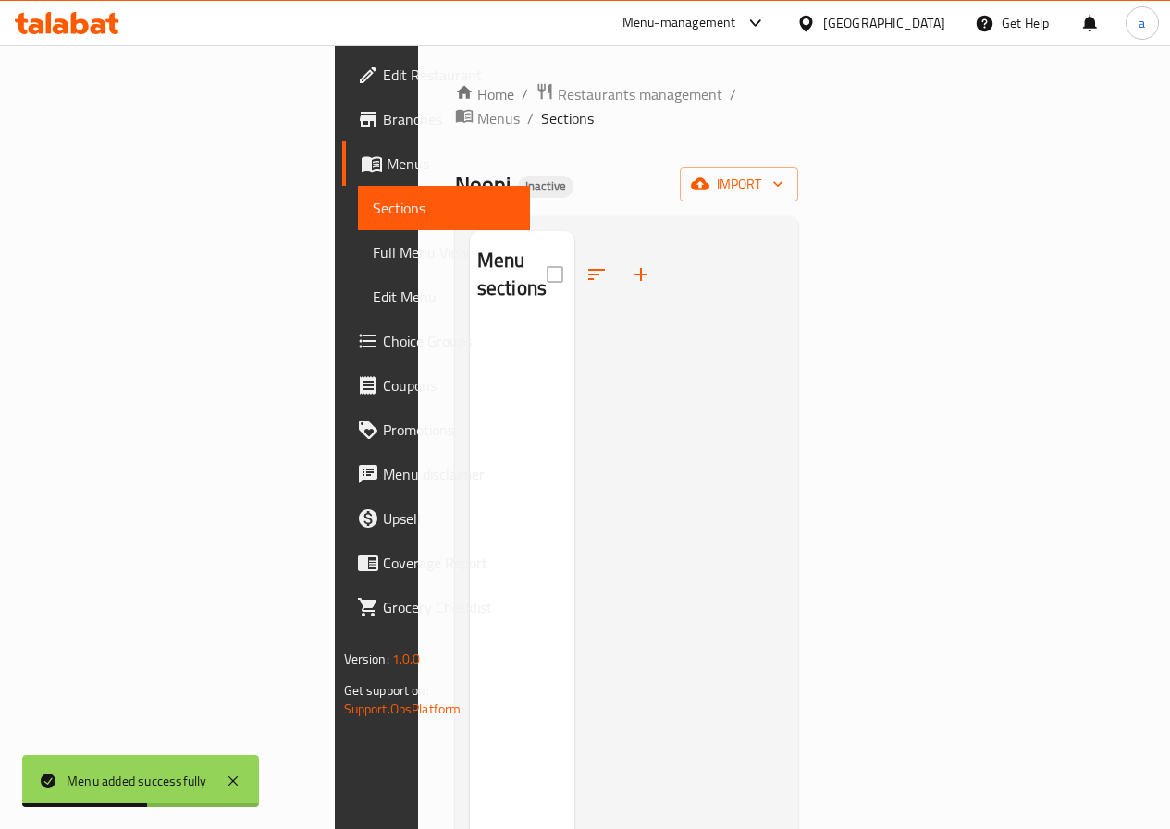
click at [799, 141] on div "Home / Restaurants management / Menus / Sections Noopi Inactive import Menu sec…" at bounding box center [627, 578] width 344 height 993
click at [783, 173] on span "import" at bounding box center [738, 184] width 89 height 23
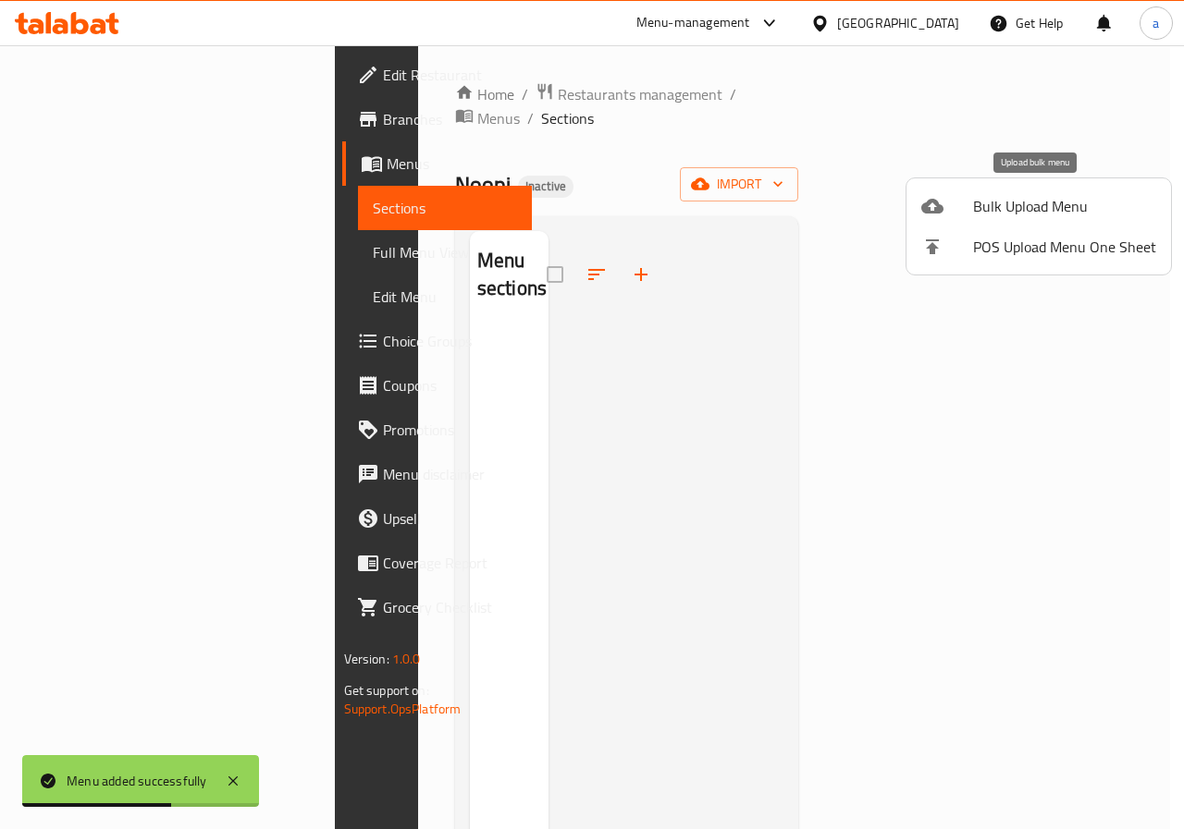
click at [990, 202] on span "Bulk Upload Menu" at bounding box center [1064, 206] width 183 height 22
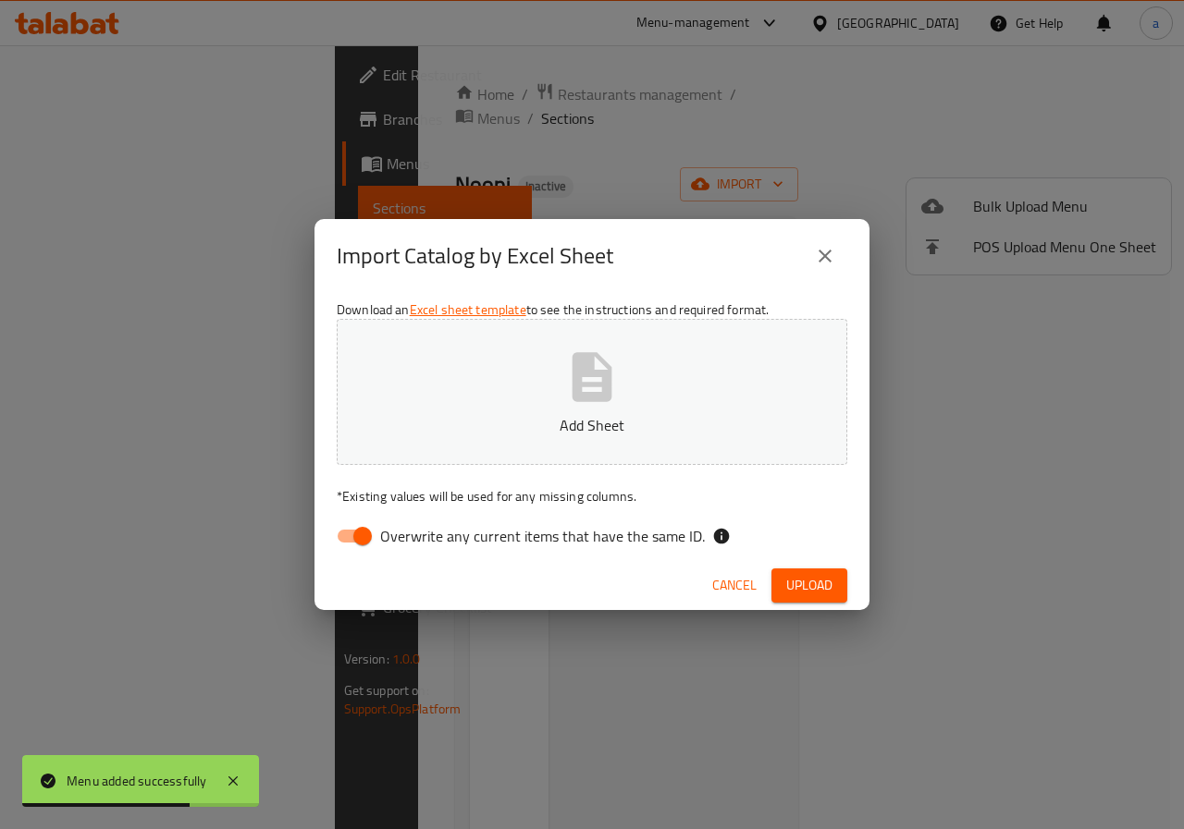
click at [572, 367] on icon "button" at bounding box center [592, 376] width 40 height 49
click at [370, 544] on input "Overwrite any current items that have the same ID." at bounding box center [362, 536] width 105 height 35
checkbox input "false"
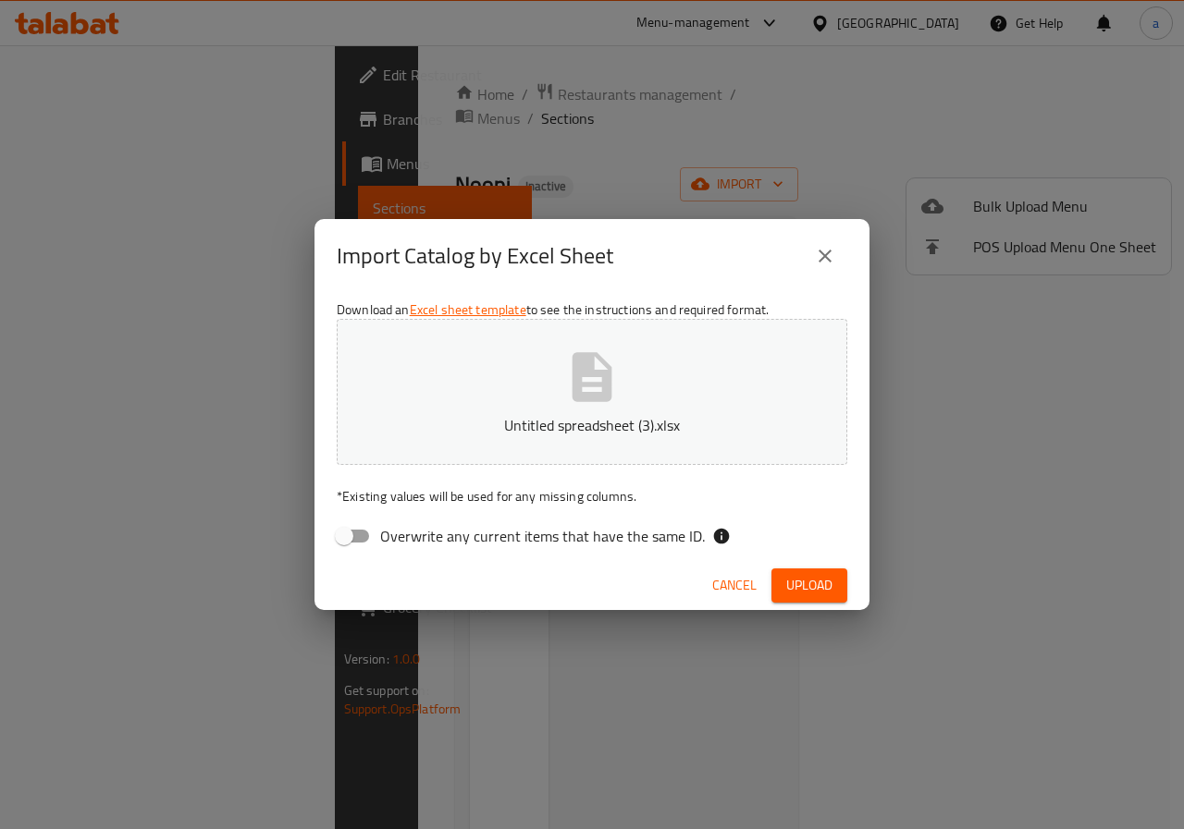
click at [827, 591] on span "Upload" at bounding box center [809, 585] width 46 height 23
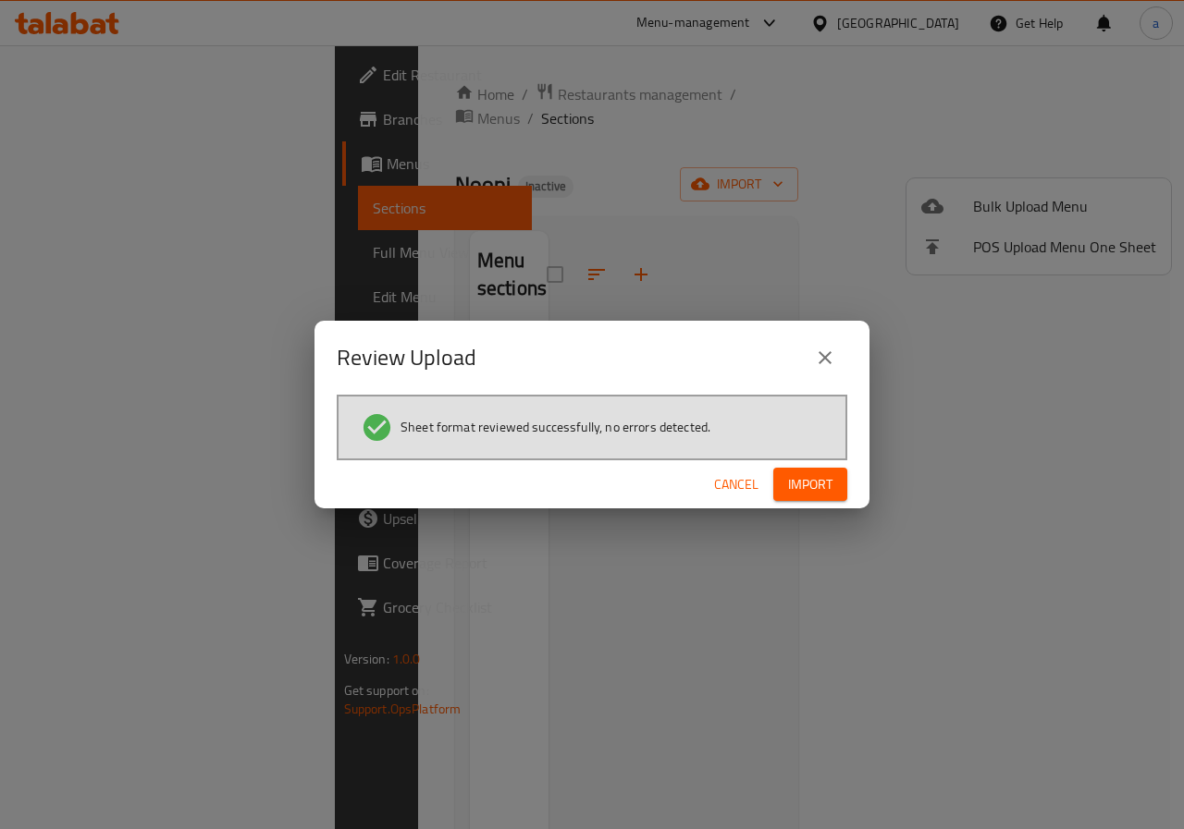
click at [815, 478] on span "Import" at bounding box center [810, 484] width 44 height 23
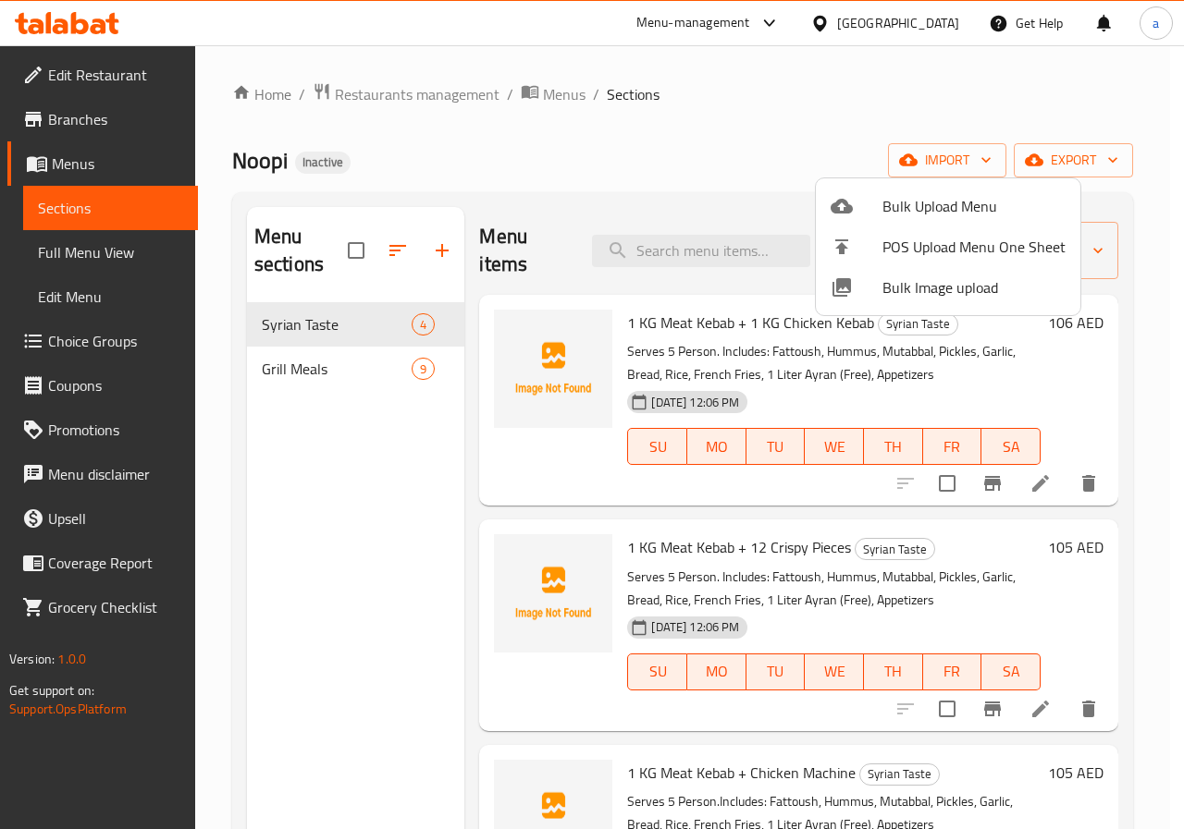
click at [1101, 378] on div at bounding box center [592, 414] width 1184 height 829
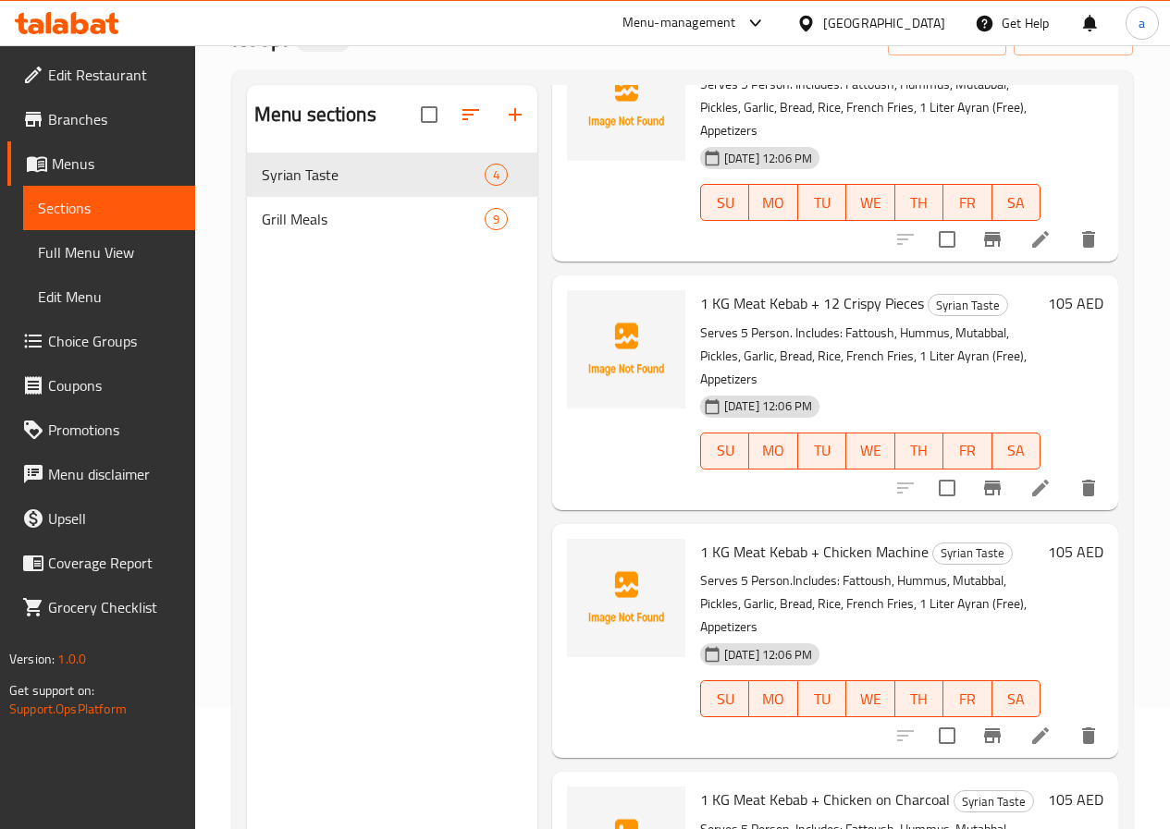
scroll to position [259, 0]
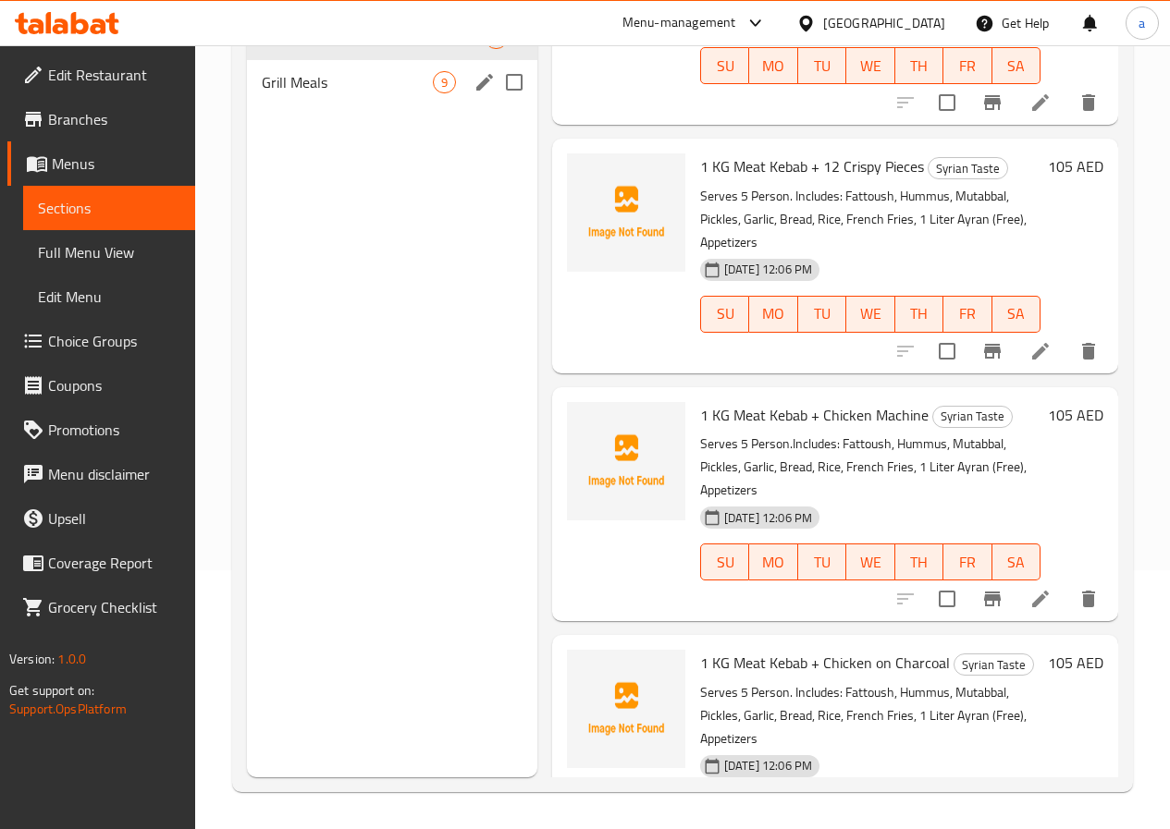
click at [337, 93] on span "Grill Meals" at bounding box center [347, 82] width 171 height 22
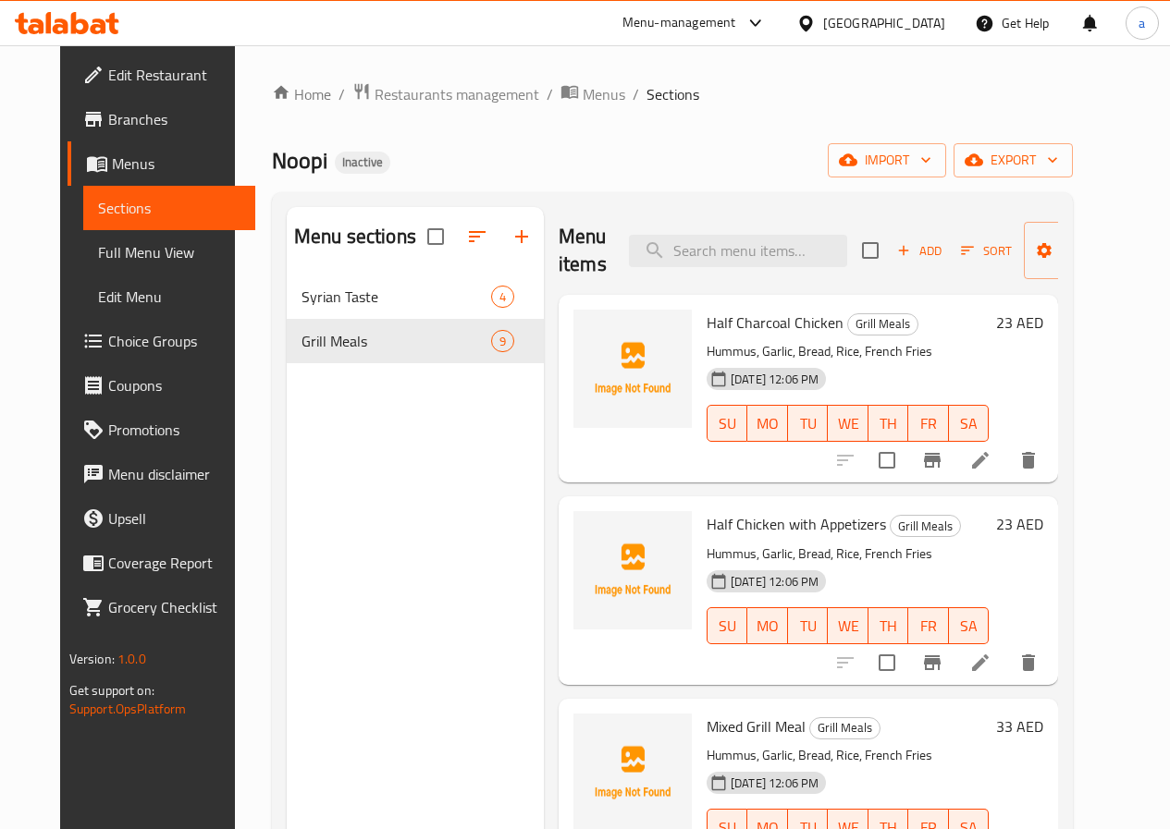
click at [123, 204] on span "Sections" at bounding box center [169, 208] width 142 height 22
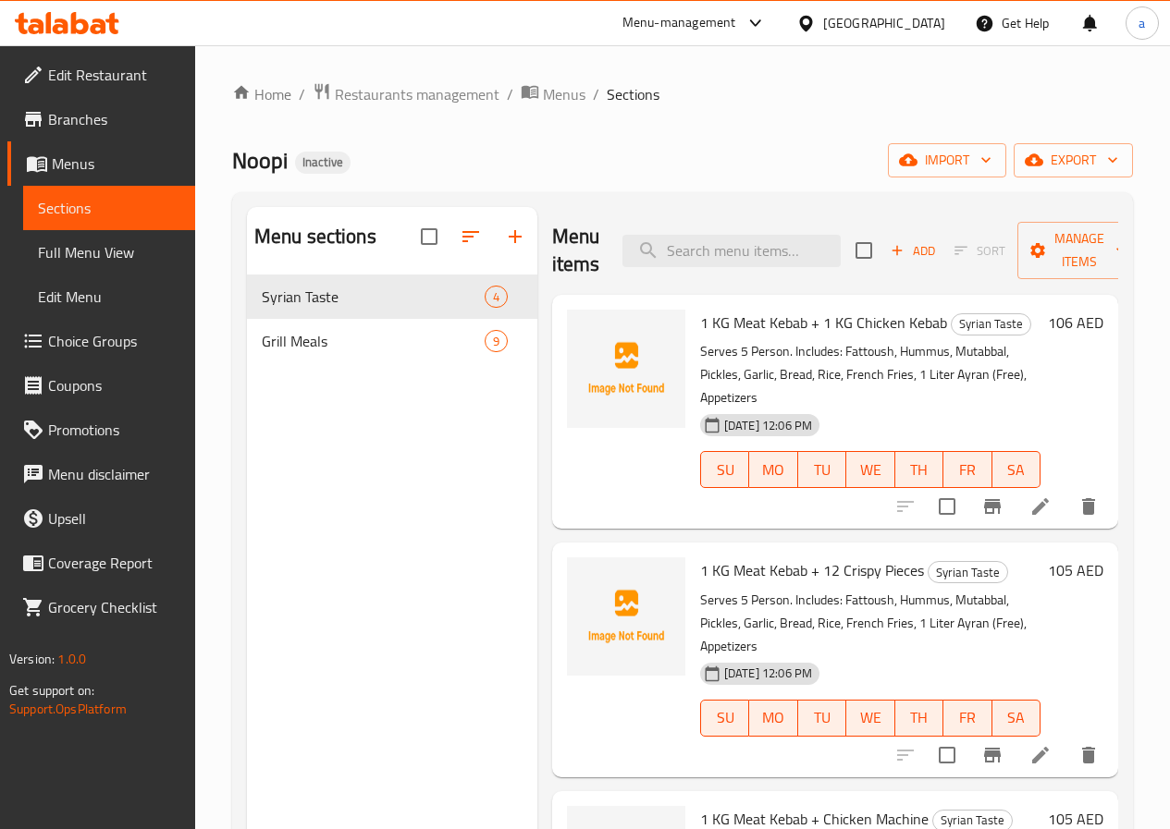
click at [125, 159] on span "Menus" at bounding box center [116, 164] width 129 height 22
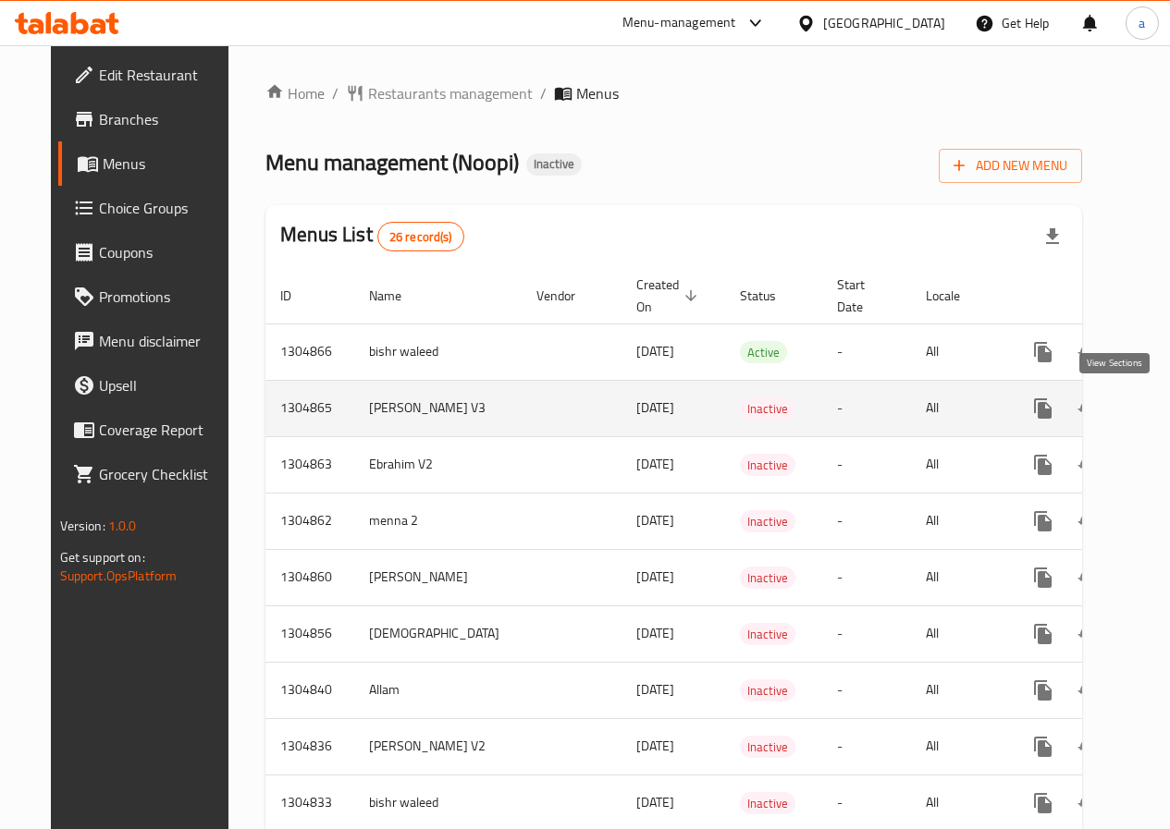
click at [1154, 396] on link "enhanced table" at bounding box center [1176, 408] width 44 height 44
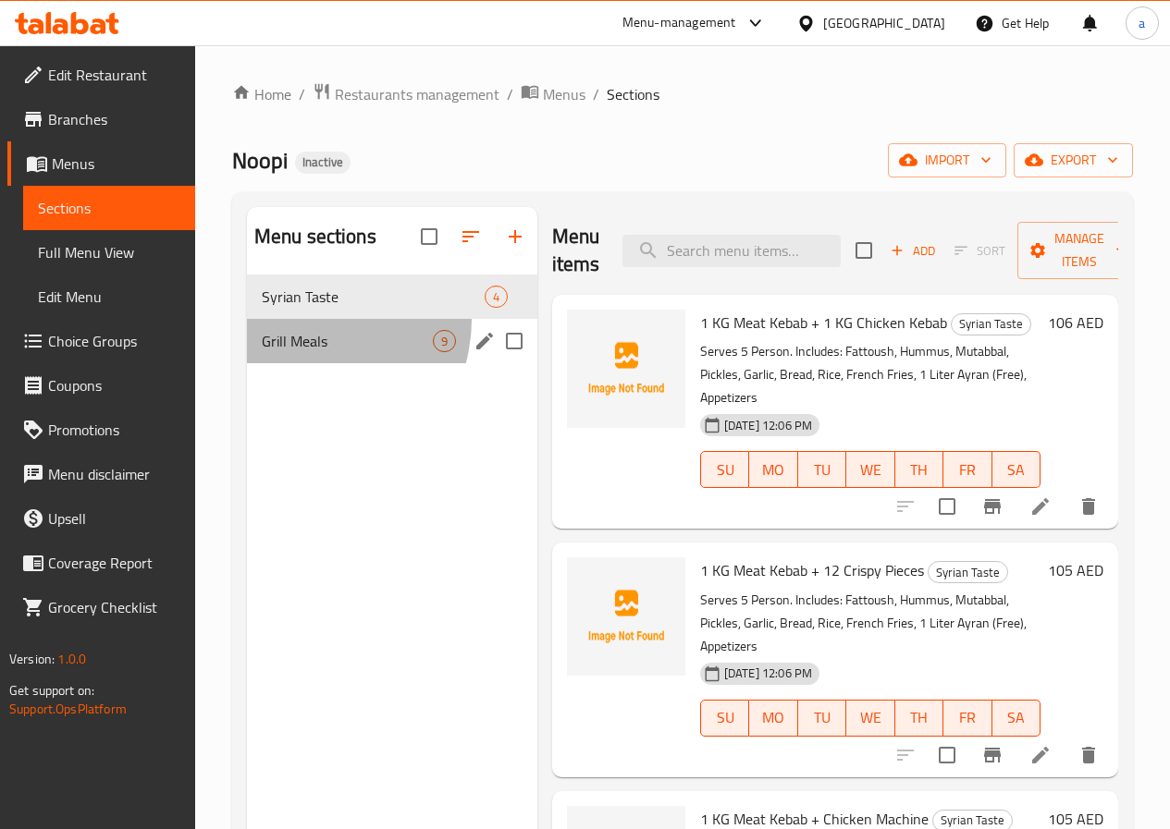
click at [302, 347] on div "Grill Meals 9" at bounding box center [392, 341] width 290 height 44
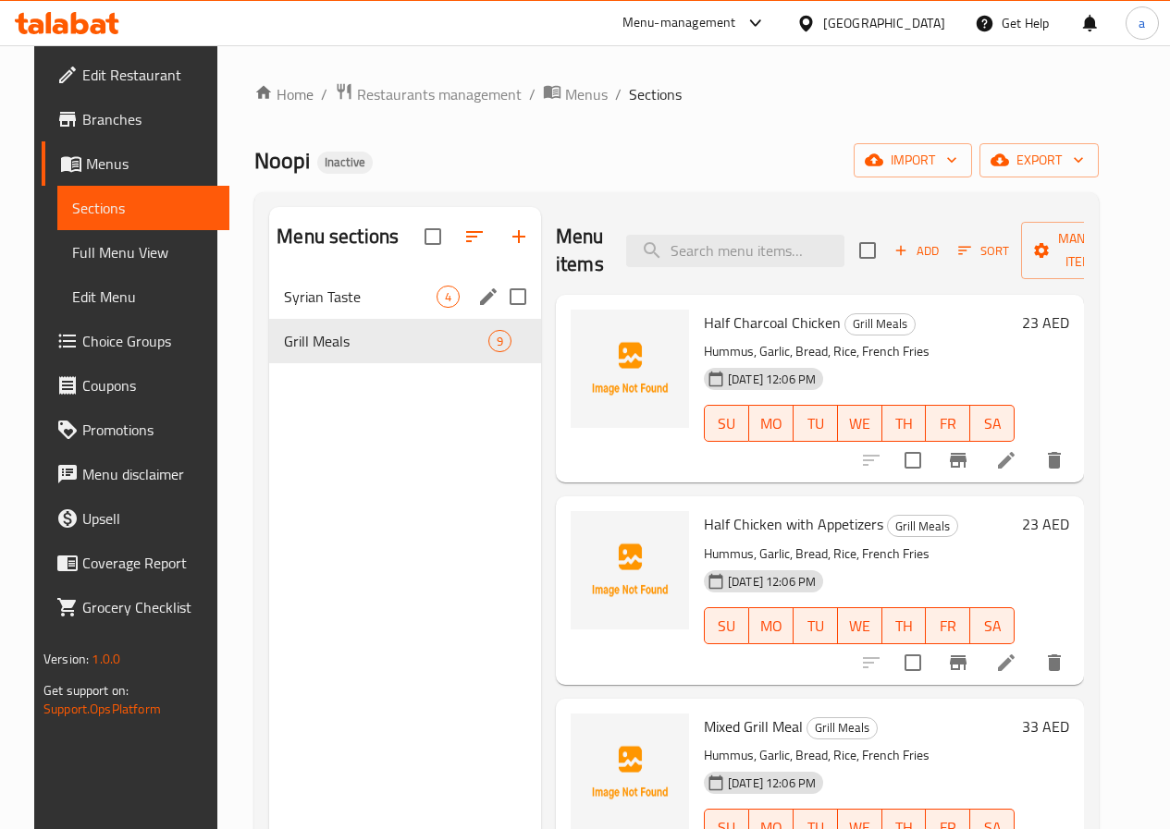
click at [305, 308] on span "Syrian Taste" at bounding box center [360, 297] width 153 height 22
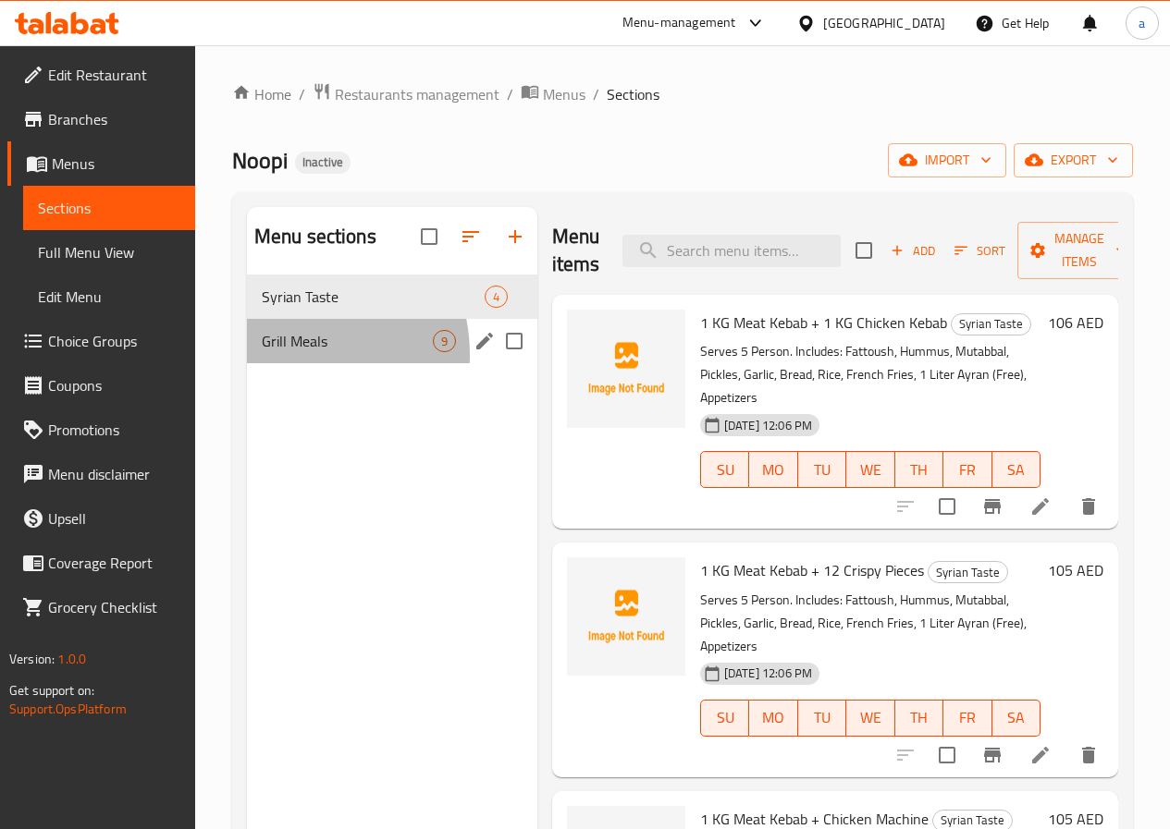
click at [282, 363] on div "Grill Meals 9" at bounding box center [392, 341] width 290 height 44
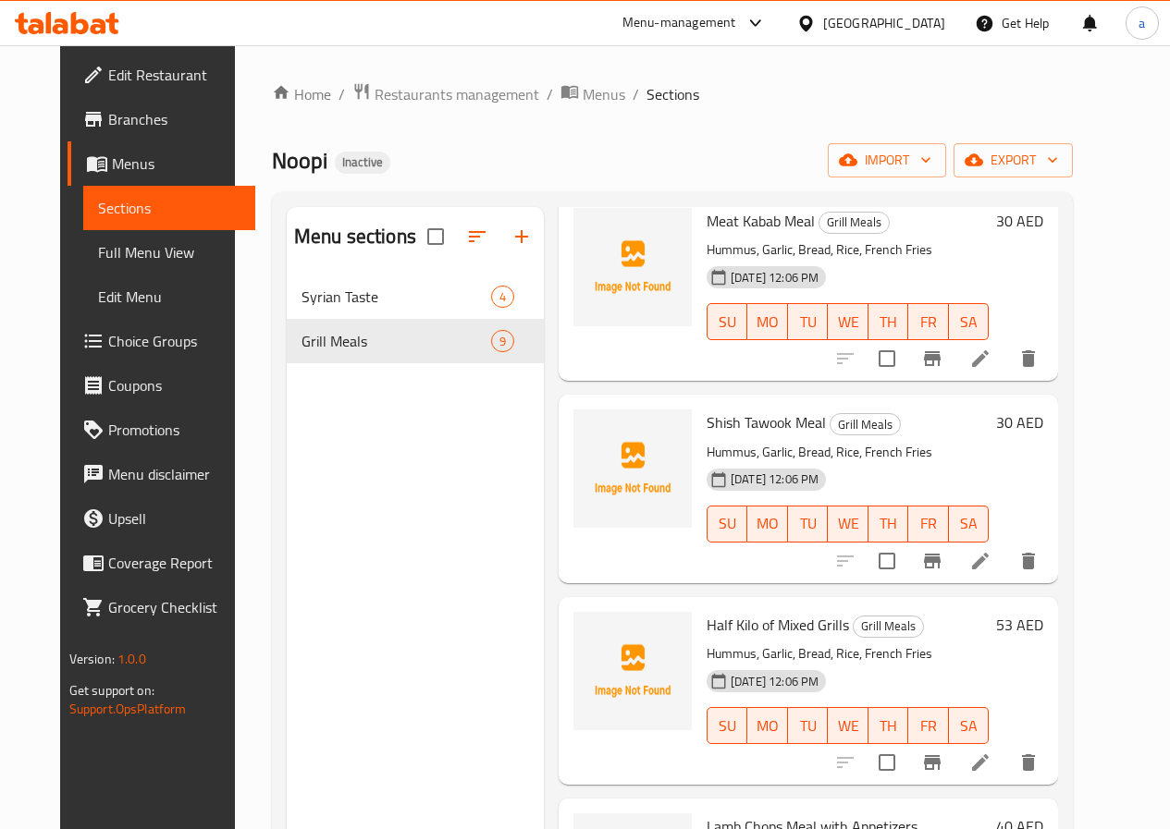
scroll to position [925, 0]
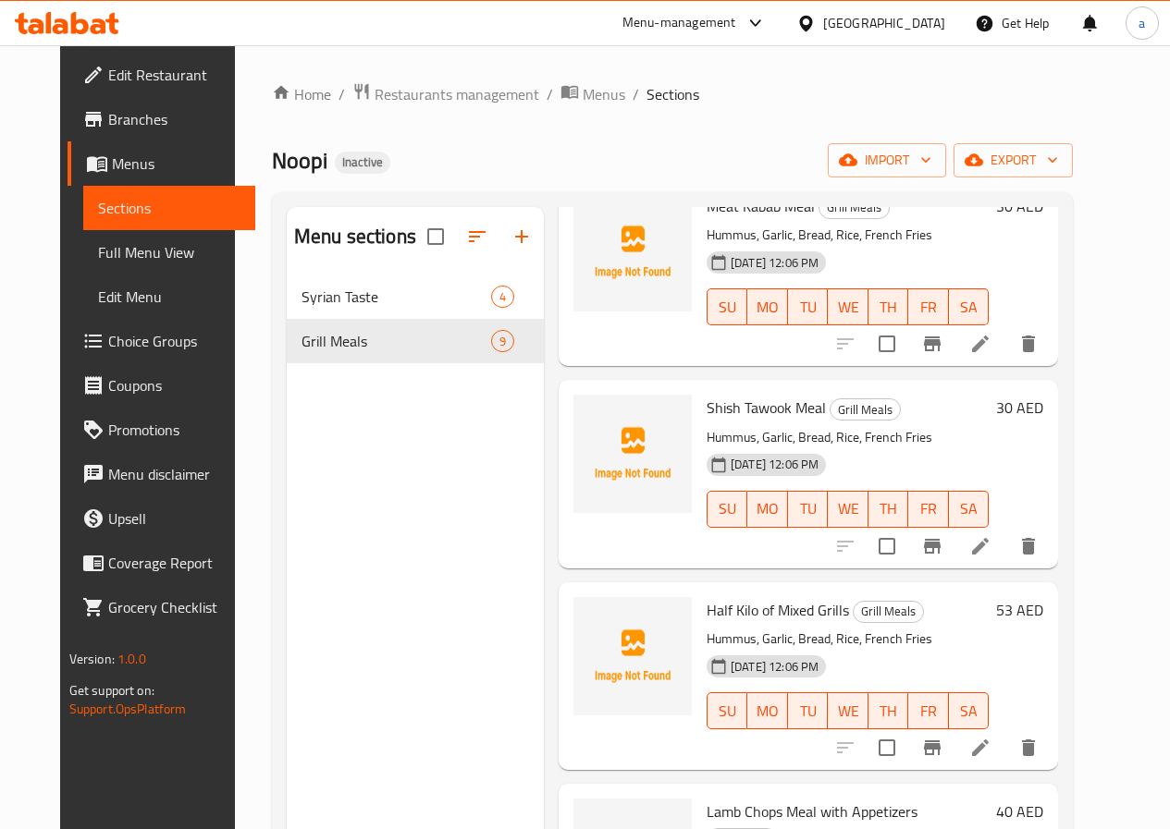
click at [988, 749] on icon at bounding box center [980, 748] width 17 height 17
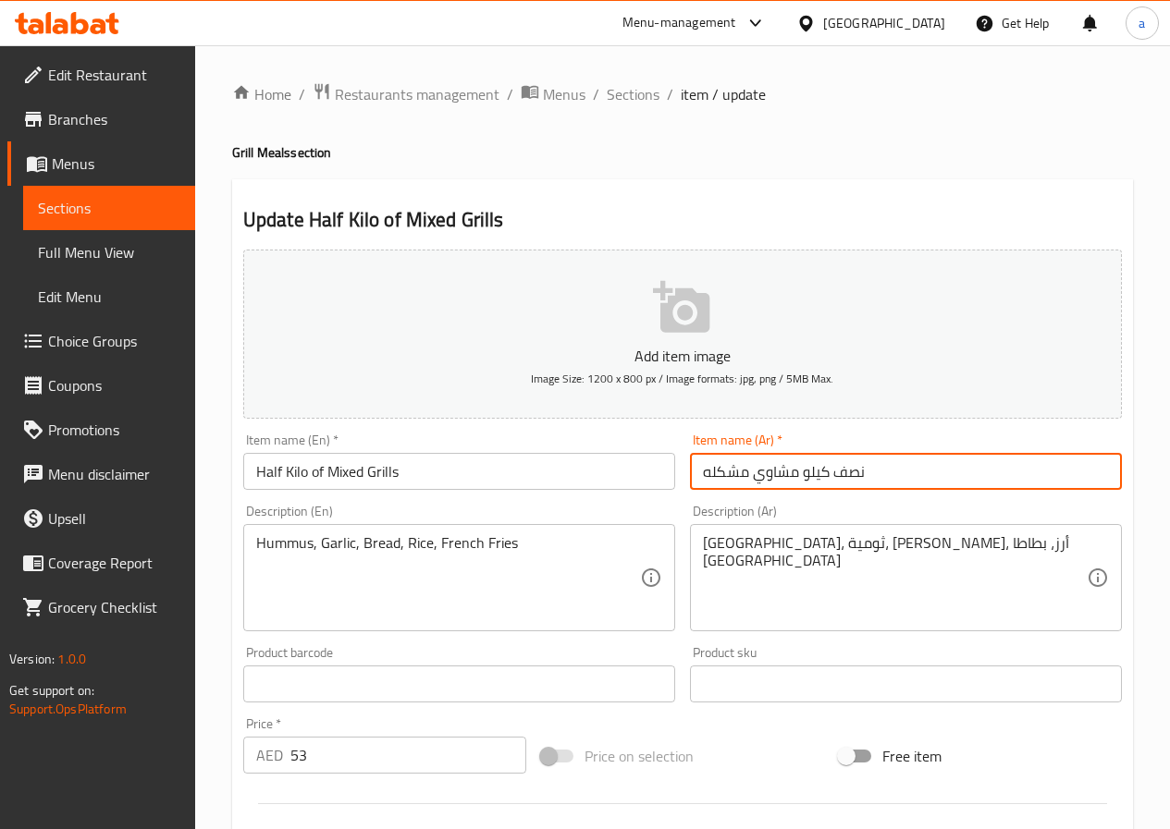
click at [702, 473] on input "نصف كيلو مشاوي مشكله" at bounding box center [906, 471] width 432 height 37
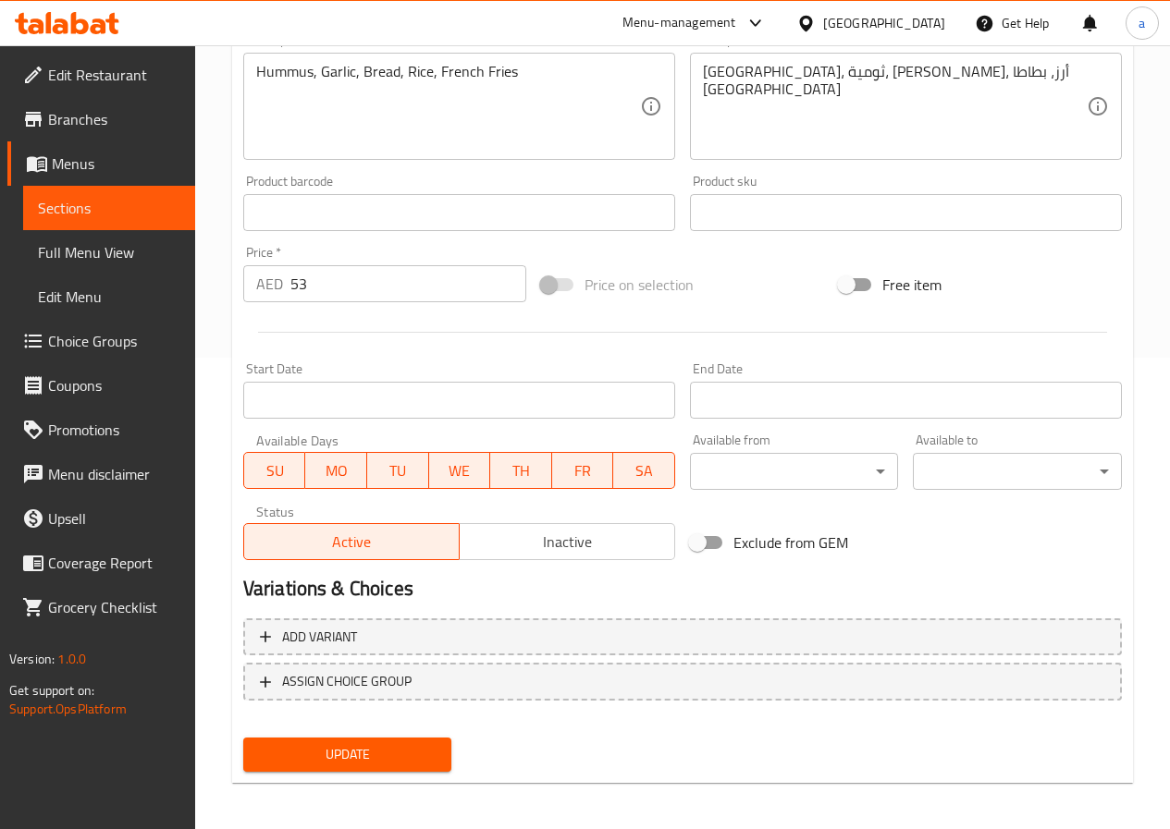
scroll to position [477, 0]
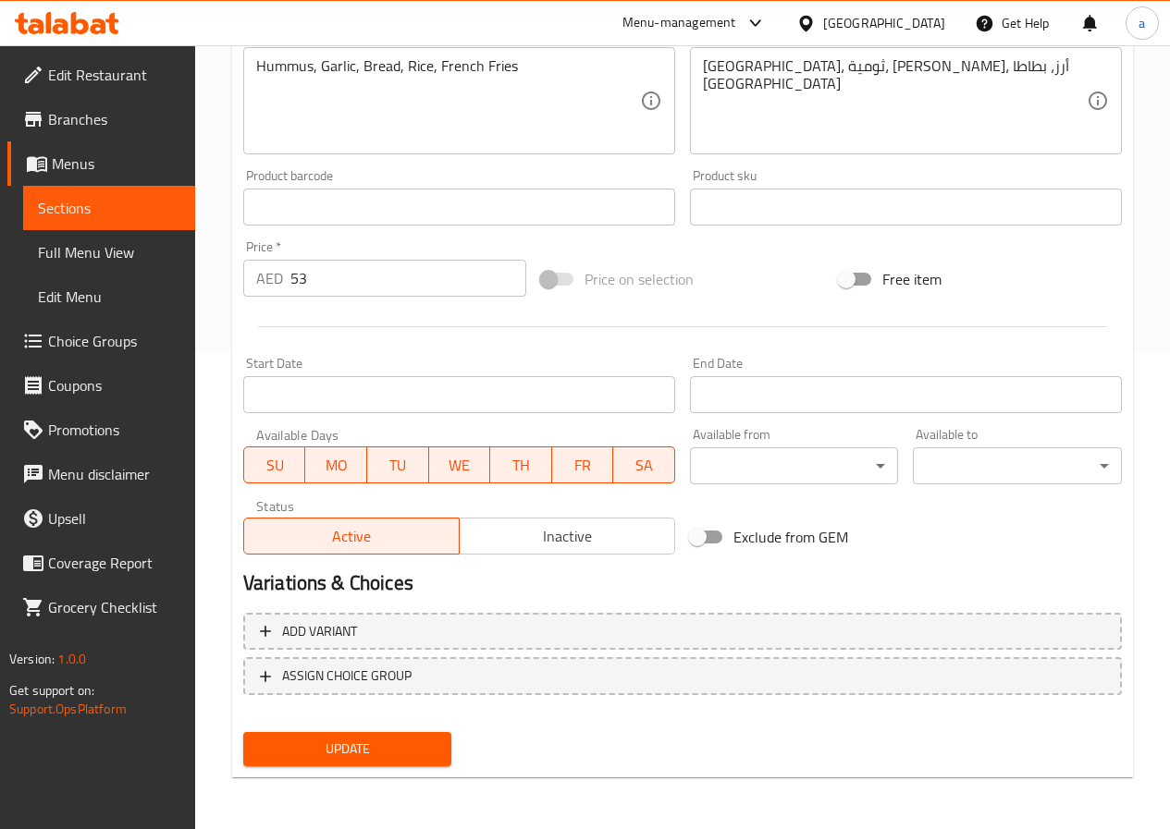
type input "نصف كيلو مشاوي مشكل"
click at [287, 746] on span "Update" at bounding box center [347, 749] width 179 height 23
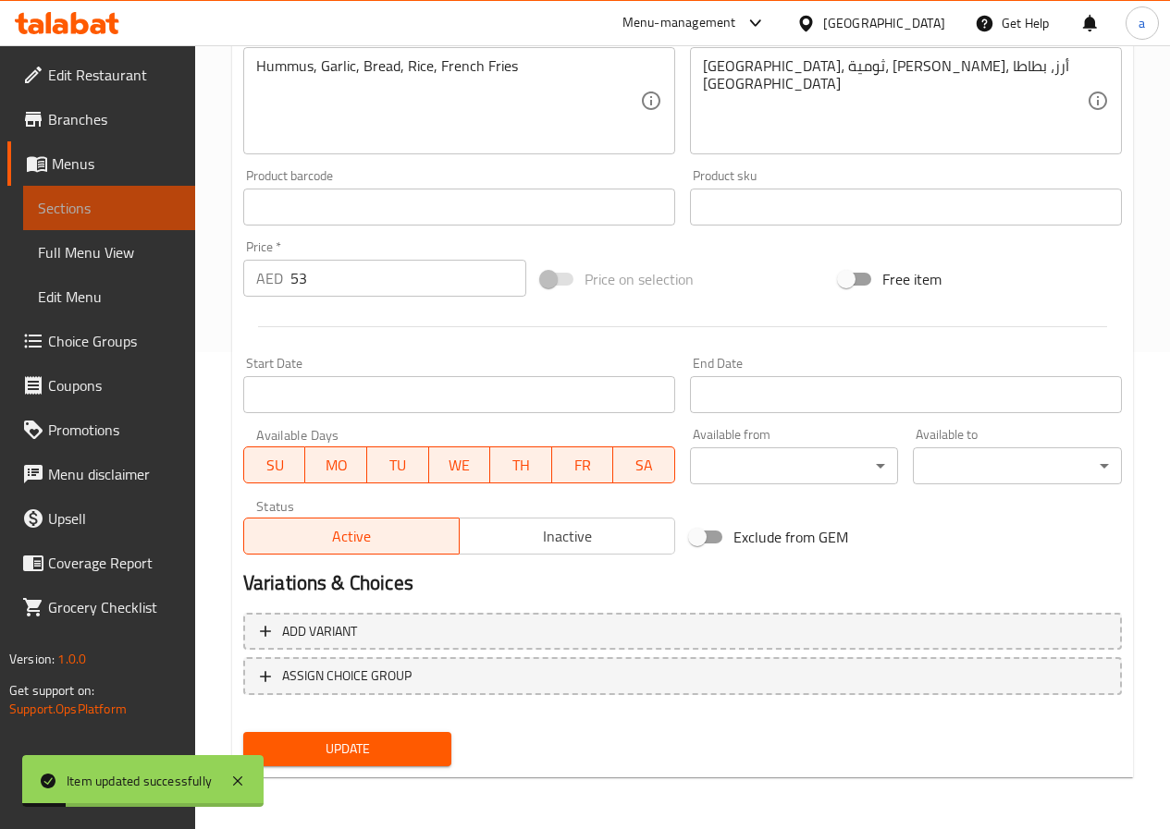
click at [62, 190] on link "Sections" at bounding box center [109, 208] width 172 height 44
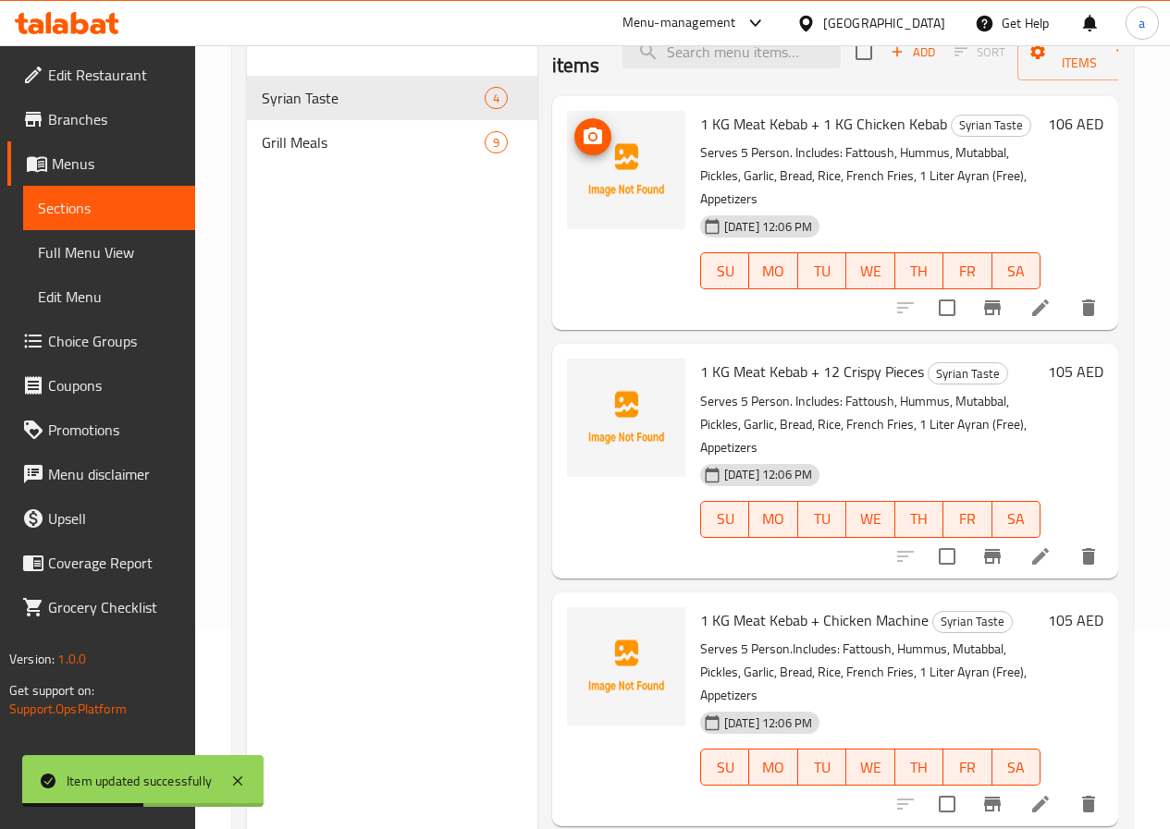
scroll to position [166, 0]
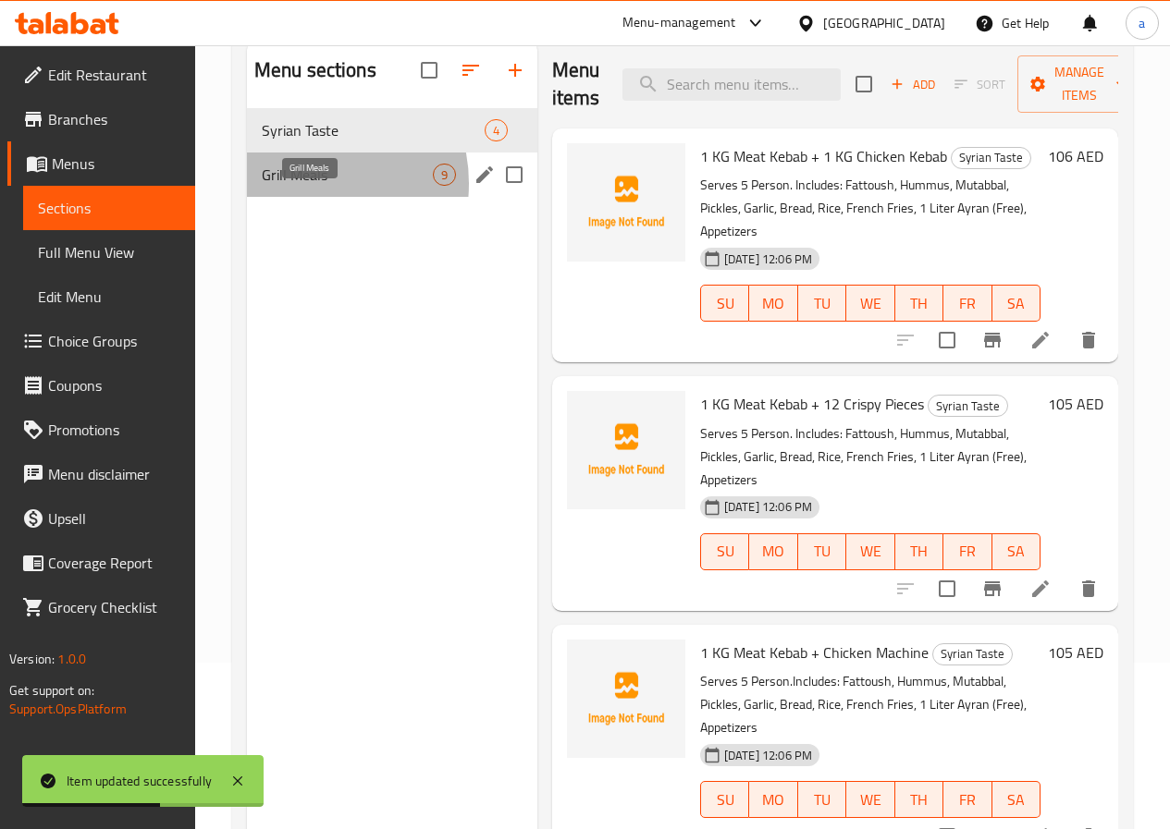
click at [301, 186] on span "Grill Meals" at bounding box center [347, 175] width 171 height 22
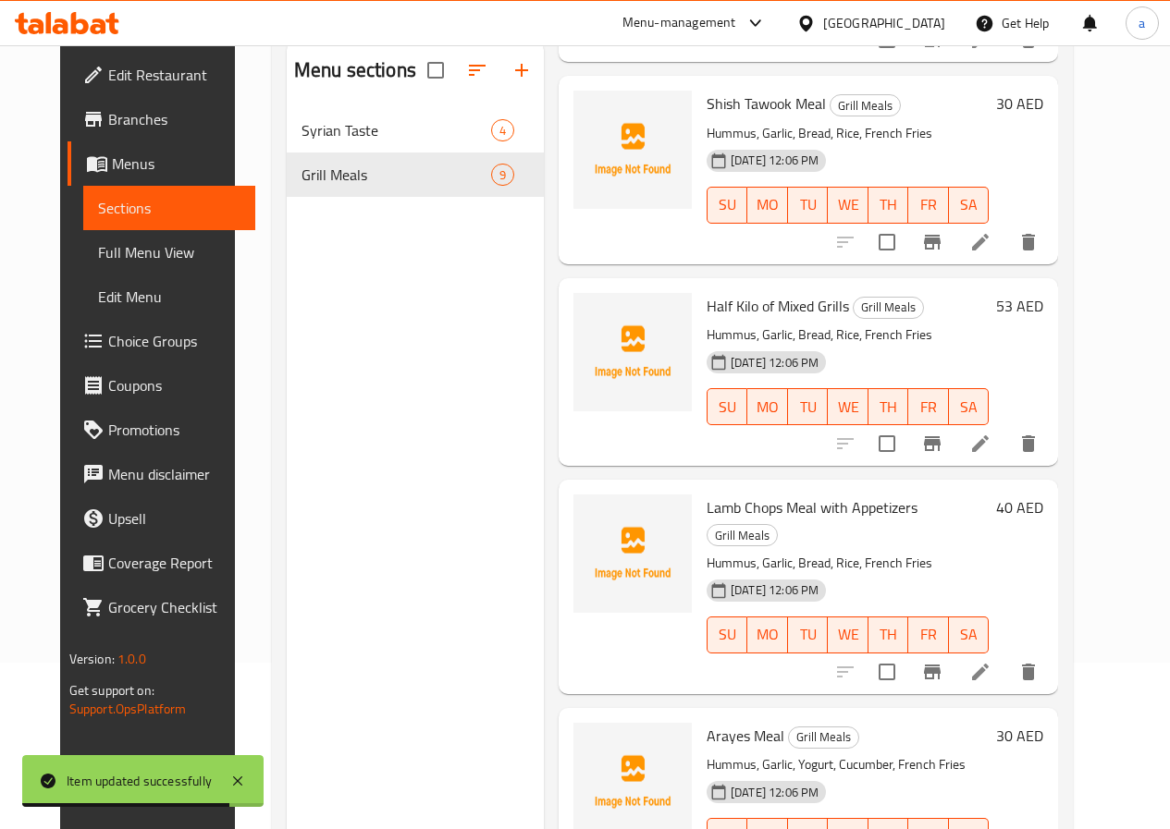
scroll to position [259, 0]
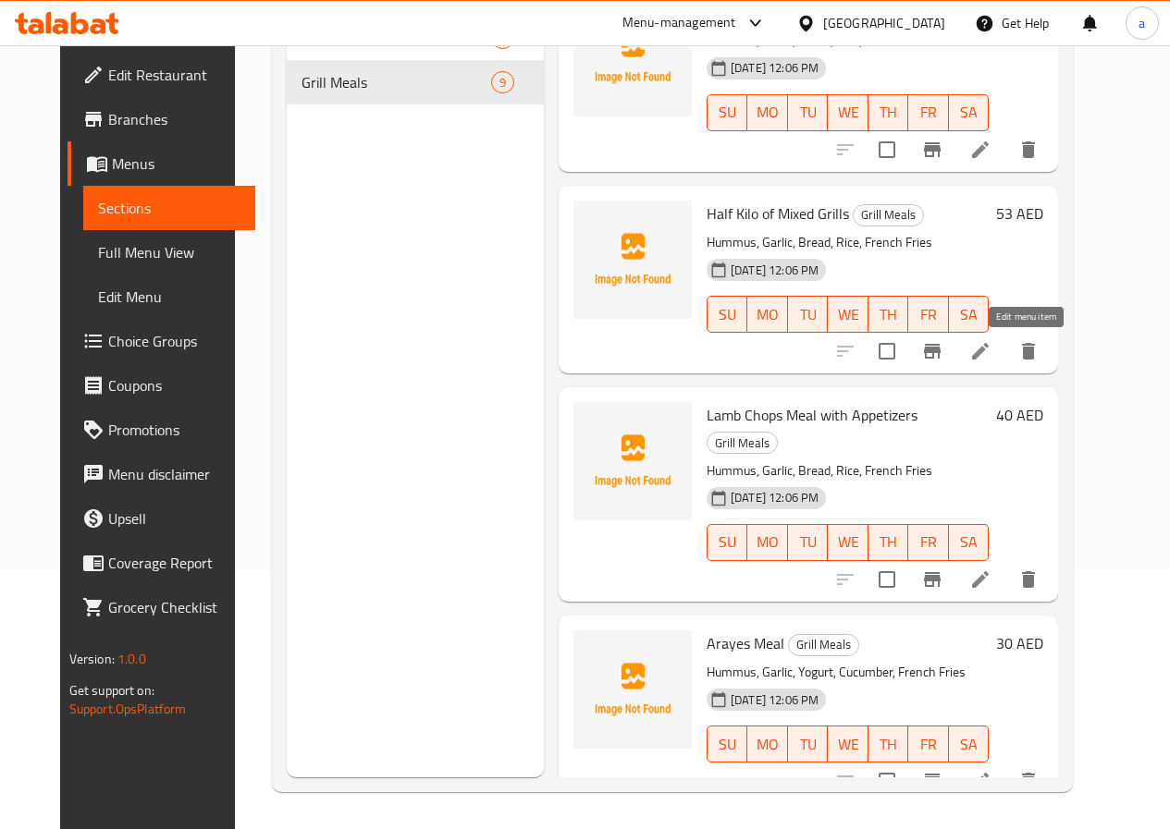
click at [991, 361] on icon at bounding box center [980, 351] width 22 height 22
